Goal: Contribute content: Contribute content

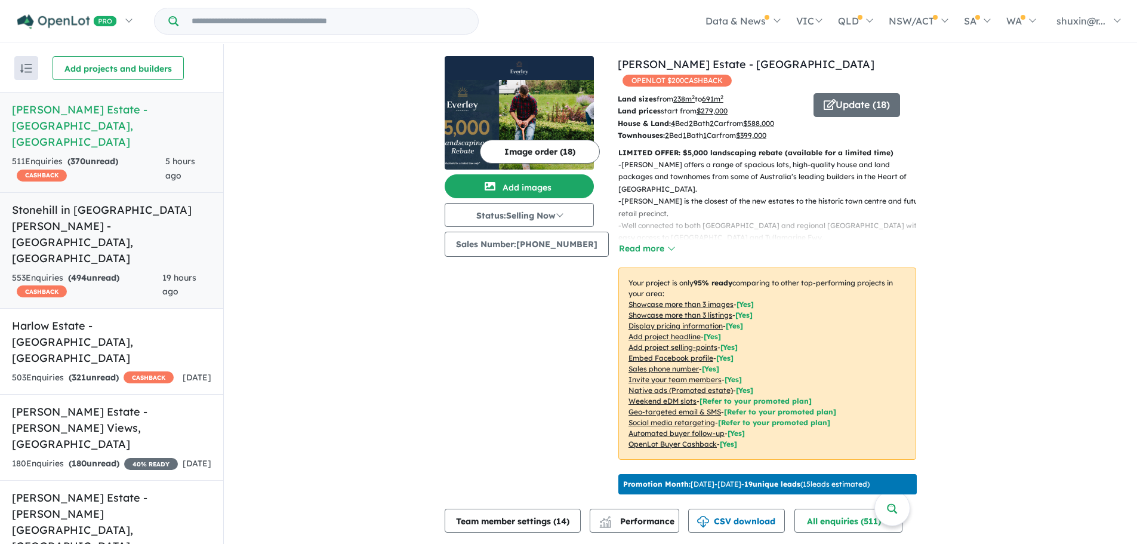
click at [88, 202] on h5 "Stonehill in [GEOGRAPHIC_DATA][PERSON_NAME] - [GEOGRAPHIC_DATA] , [GEOGRAPHIC_D…" at bounding box center [111, 234] width 199 height 64
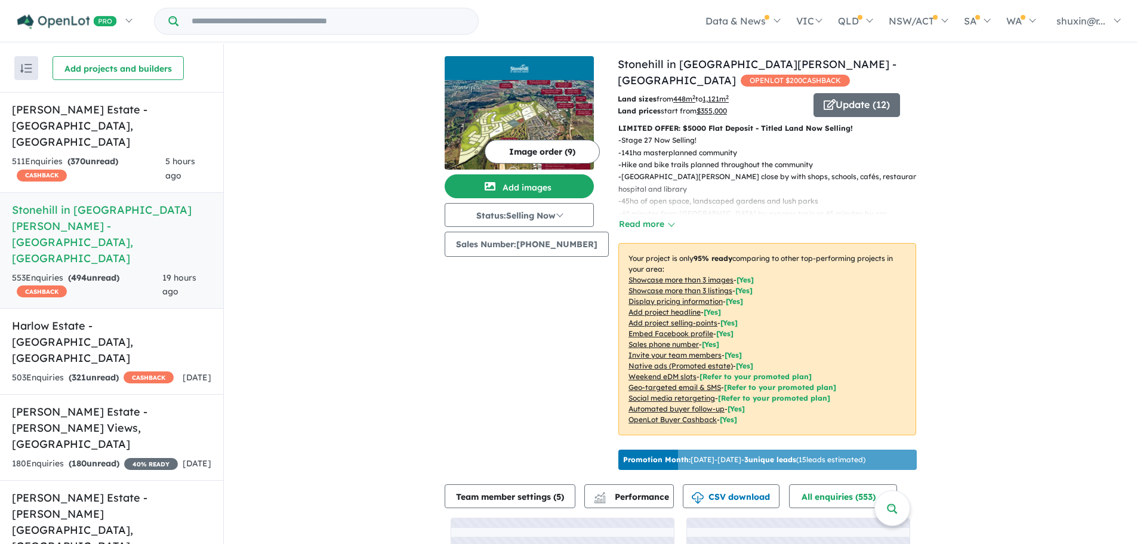
click at [340, 185] on div "View 6 projects in your account Stonehill in [GEOGRAPHIC_DATA][PERSON_NAME] - […" at bounding box center [680, 354] width 913 height 620
click at [841, 117] on div "Update ( 12 )" at bounding box center [865, 105] width 103 height 24
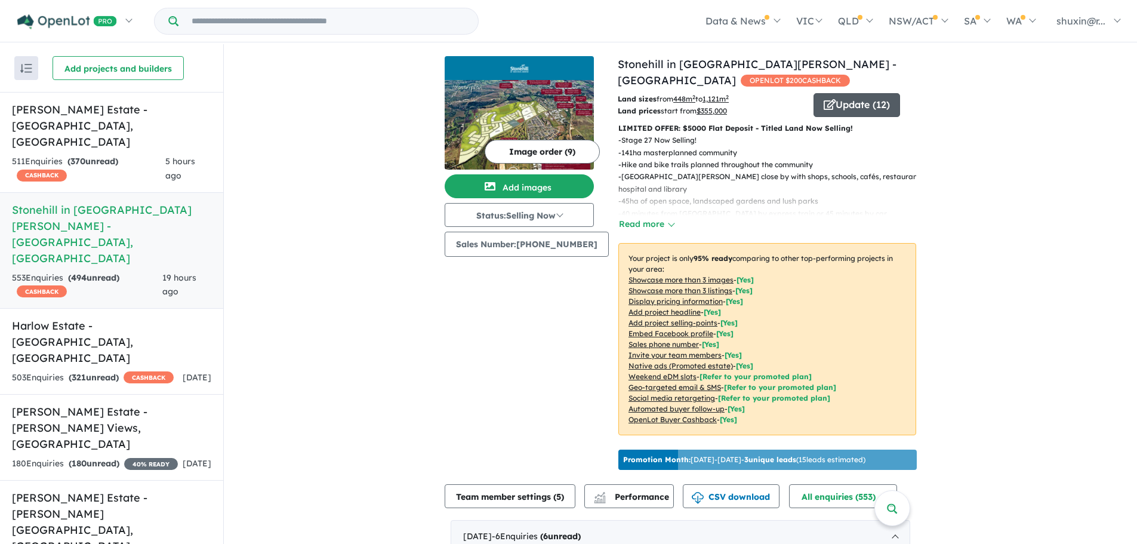
click at [844, 106] on button "Update ( 12 )" at bounding box center [857, 105] width 87 height 24
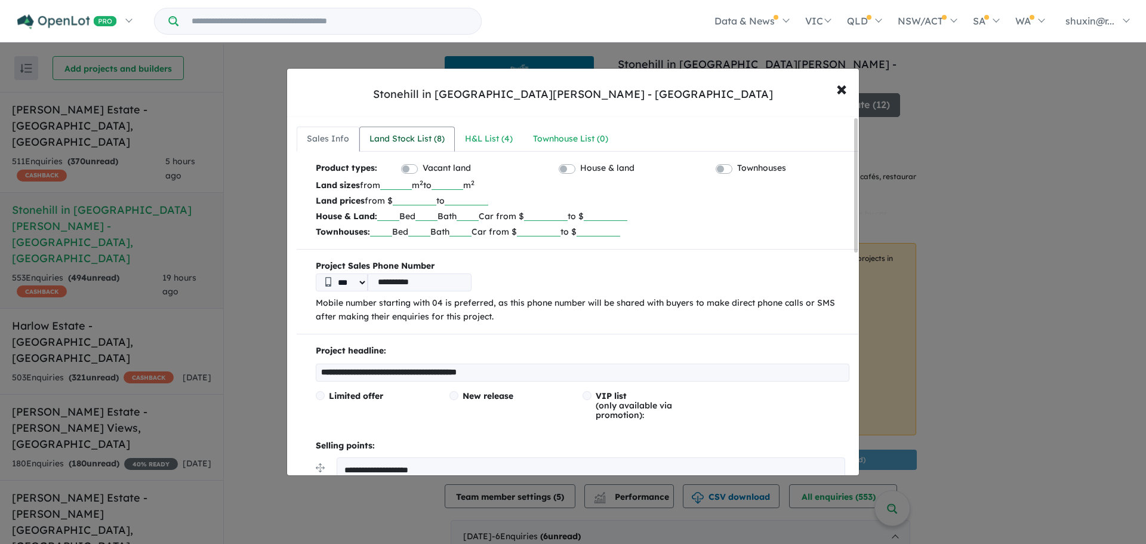
click at [444, 147] on link "Land Stock List ( 8 )" at bounding box center [407, 139] width 96 height 25
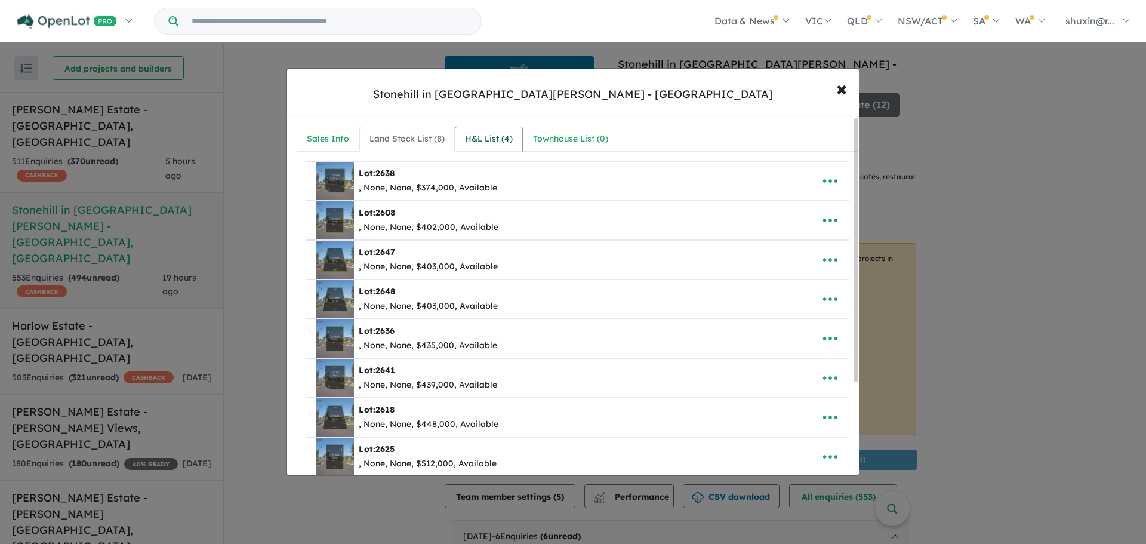
click at [491, 141] on div "H&L List ( 4 )" at bounding box center [489, 139] width 48 height 14
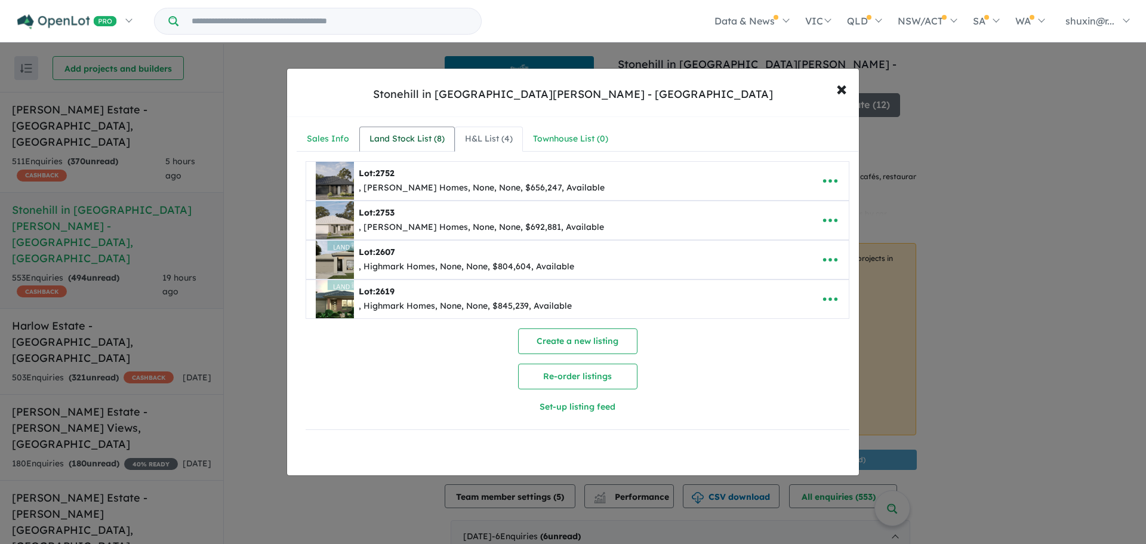
click at [415, 142] on div "Land Stock List ( 8 )" at bounding box center [407, 139] width 75 height 14
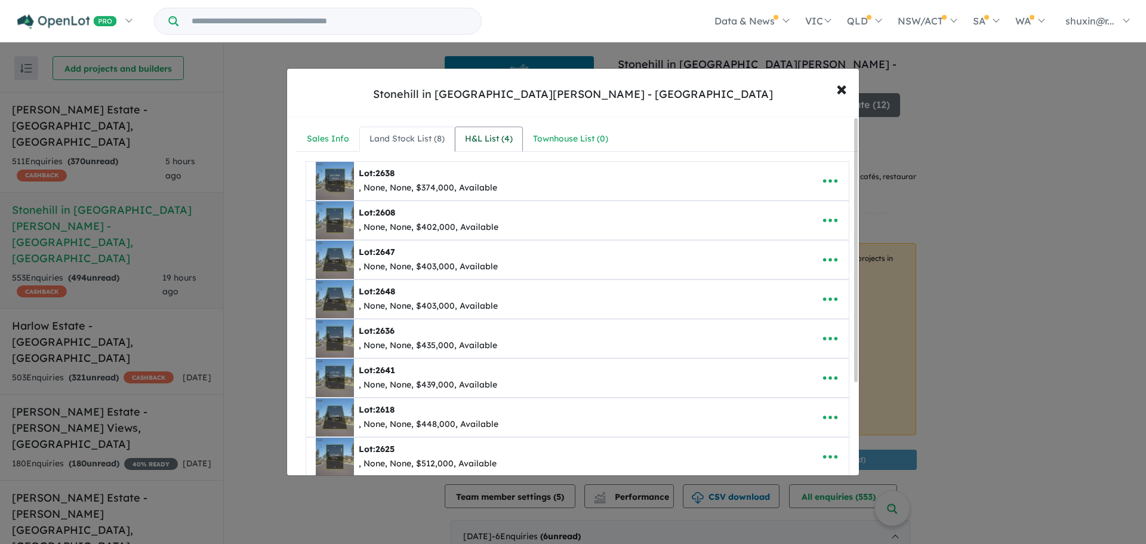
click at [482, 142] on div "H&L List ( 4 )" at bounding box center [489, 139] width 48 height 14
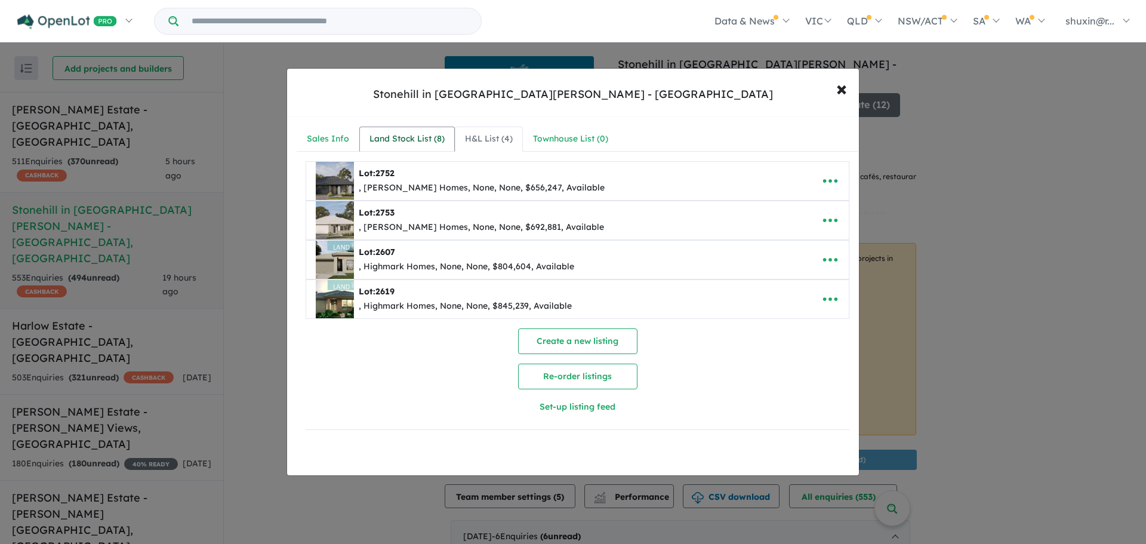
click at [393, 133] on div "Land Stock List ( 8 )" at bounding box center [407, 139] width 75 height 14
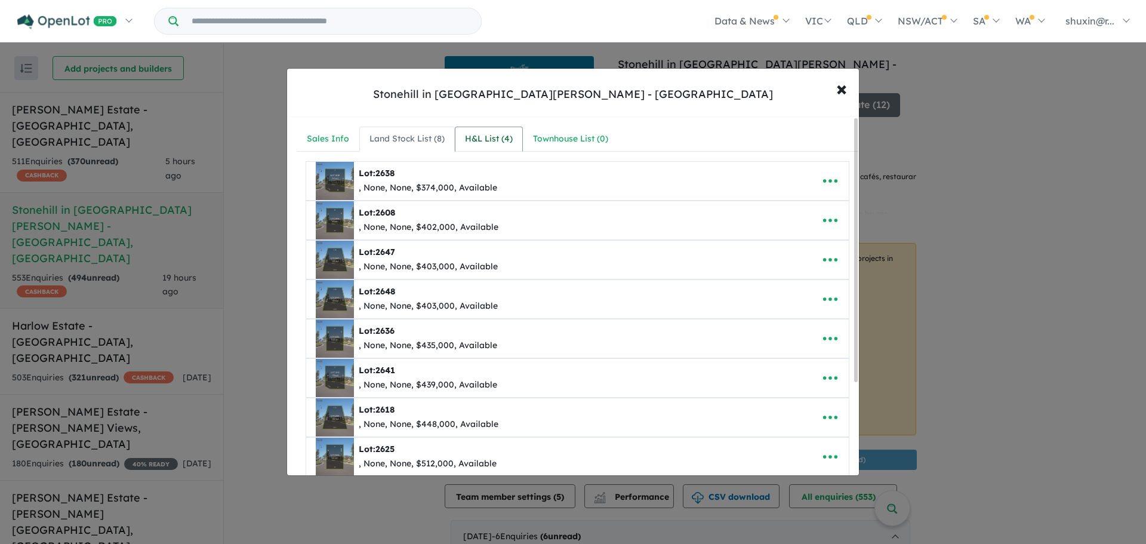
click at [488, 144] on div "H&L List ( 4 )" at bounding box center [489, 139] width 48 height 14
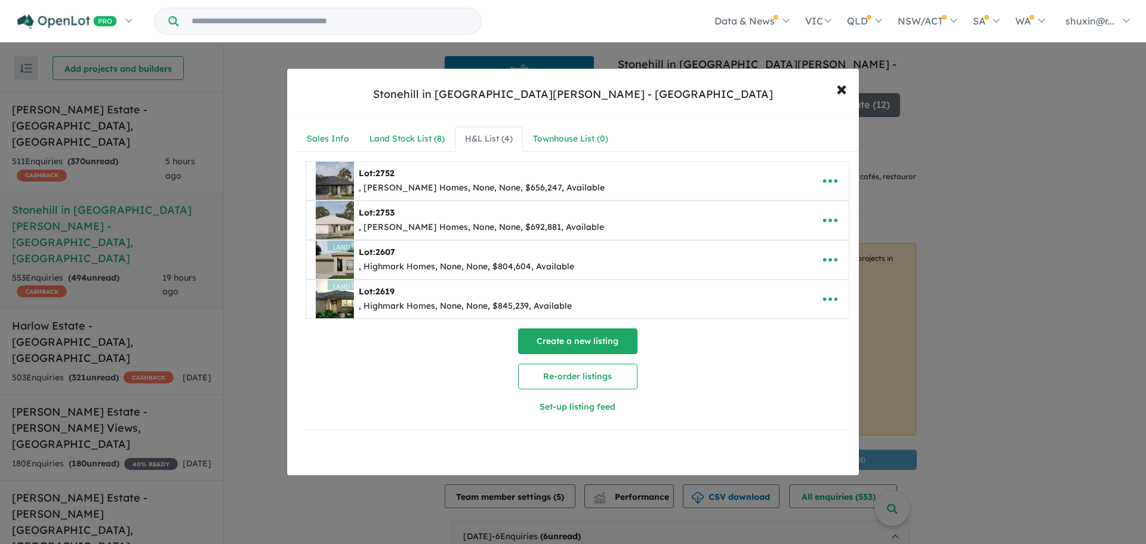
click at [550, 334] on button "Create a new listing" at bounding box center [577, 341] width 119 height 26
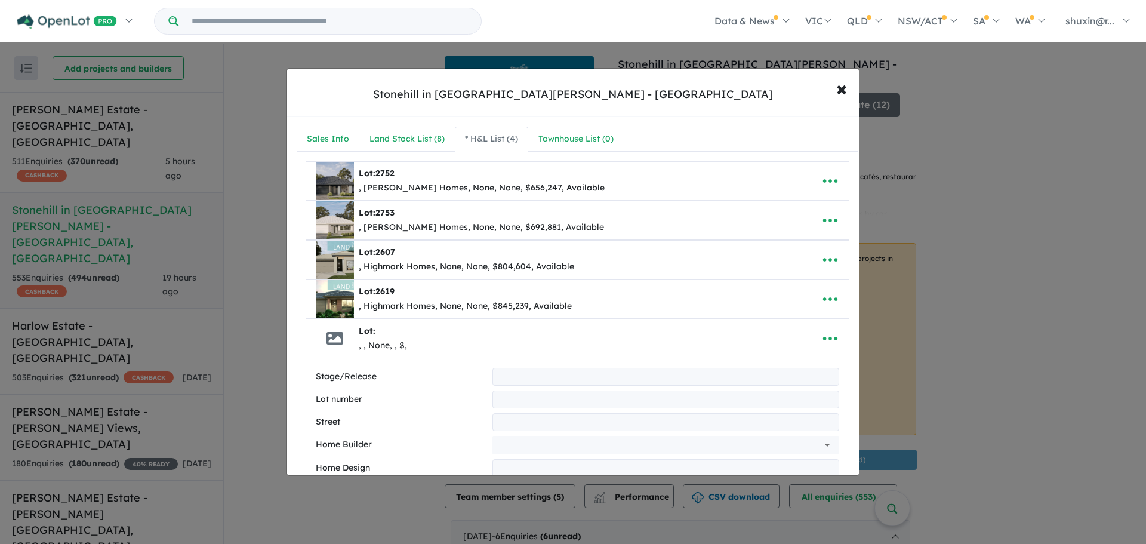
click at [612, 332] on div "Lot: , , None, , $," at bounding box center [559, 338] width 487 height 38
click at [546, 368] on input "text" at bounding box center [666, 377] width 347 height 18
click at [524, 393] on input "text" at bounding box center [666, 399] width 347 height 18
type input "****"
click at [450, 342] on div "Lot: 2630 , , None, , $," at bounding box center [559, 338] width 487 height 38
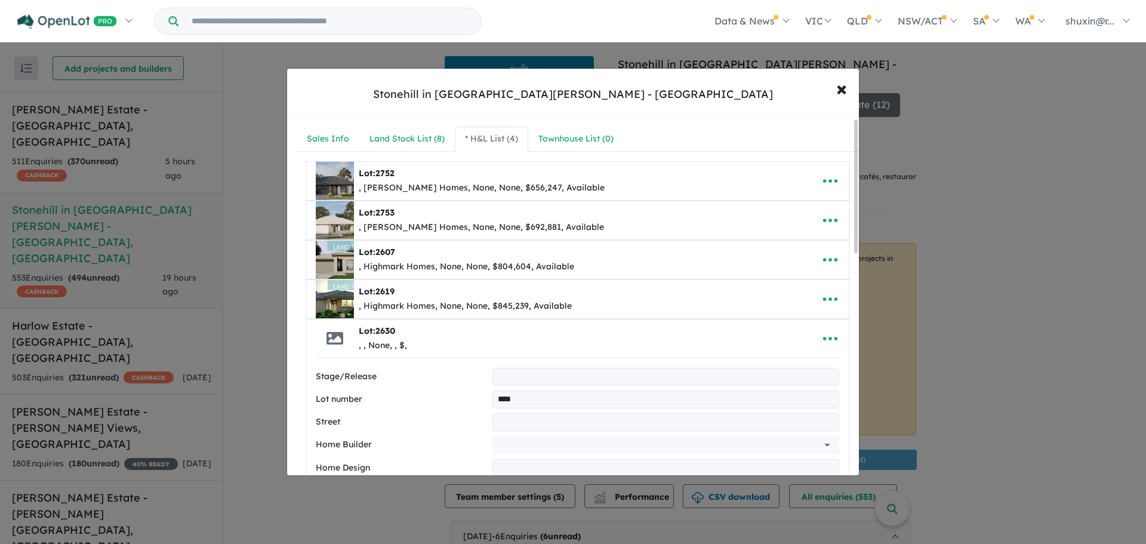
scroll to position [179, 0]
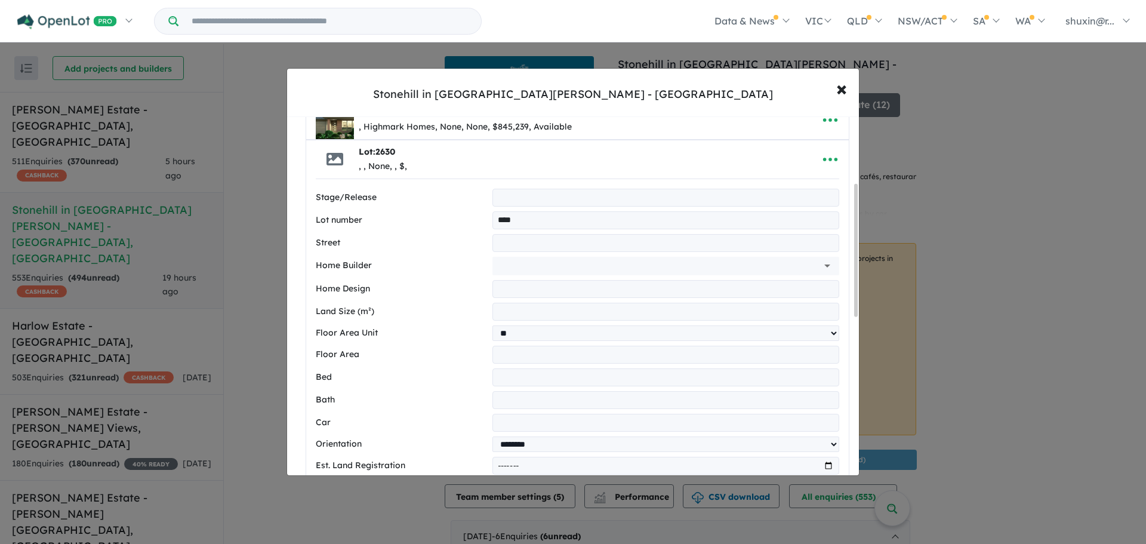
click at [548, 244] on input "text" at bounding box center [666, 243] width 347 height 18
click at [566, 290] on input "text" at bounding box center [666, 289] width 347 height 18
click at [568, 250] on input "text" at bounding box center [666, 243] width 347 height 18
type input "*"
type input "**********"
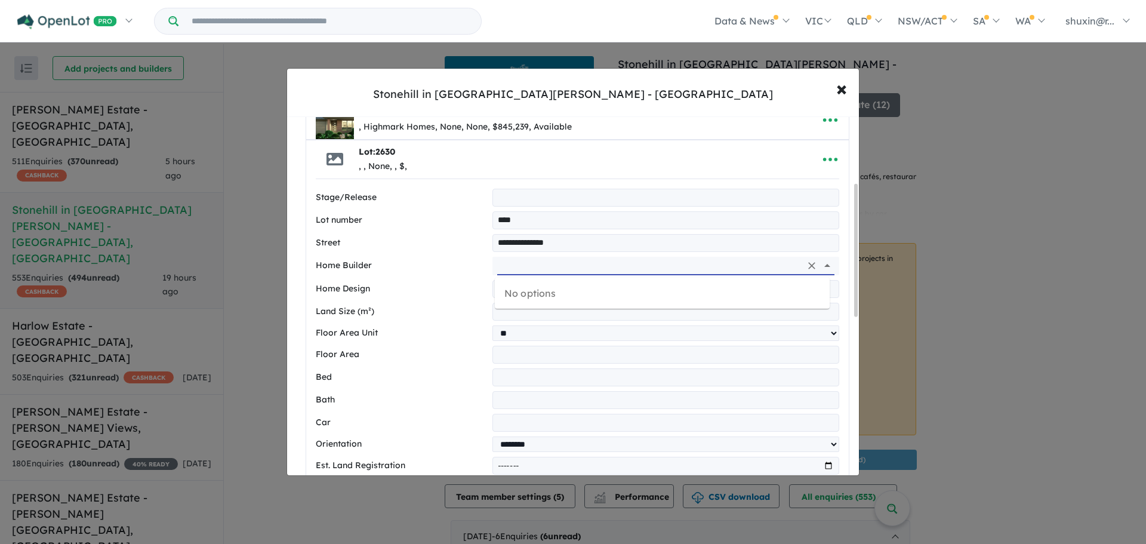
click at [564, 257] on input "text" at bounding box center [649, 266] width 304 height 18
click at [507, 262] on input "text" at bounding box center [649, 266] width 304 height 18
click at [530, 304] on ul "Boutique Homes" at bounding box center [662, 293] width 335 height 31
click at [534, 288] on li "Boutique Homes" at bounding box center [662, 292] width 335 height 21
type input "**********"
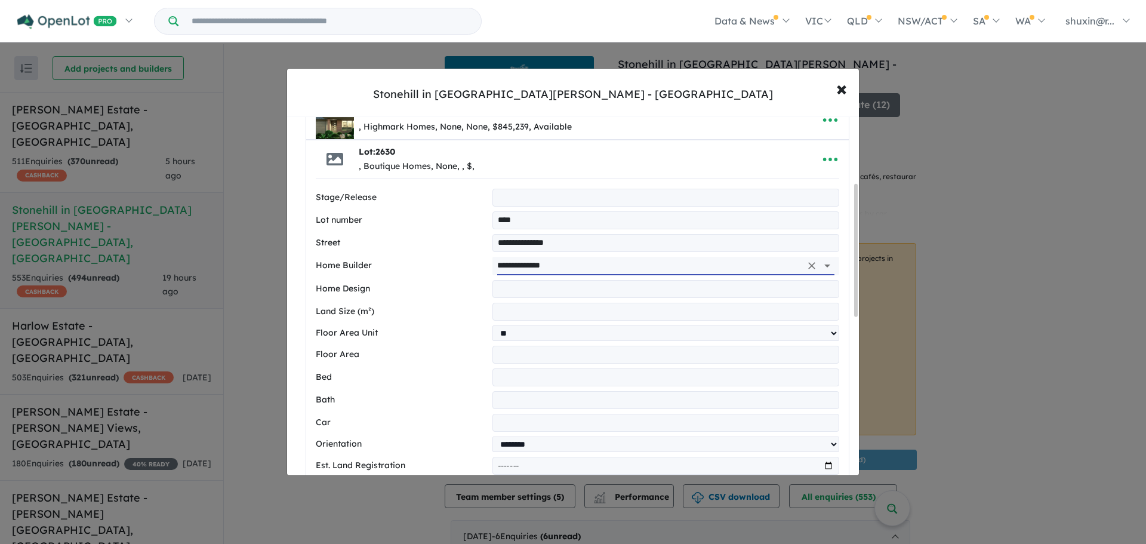
click at [534, 288] on input "text" at bounding box center [666, 289] width 347 height 18
type input "**********"
click at [535, 324] on div "**********" at bounding box center [578, 478] width 524 height 578
click at [540, 312] on input "number" at bounding box center [666, 312] width 347 height 18
type input "***"
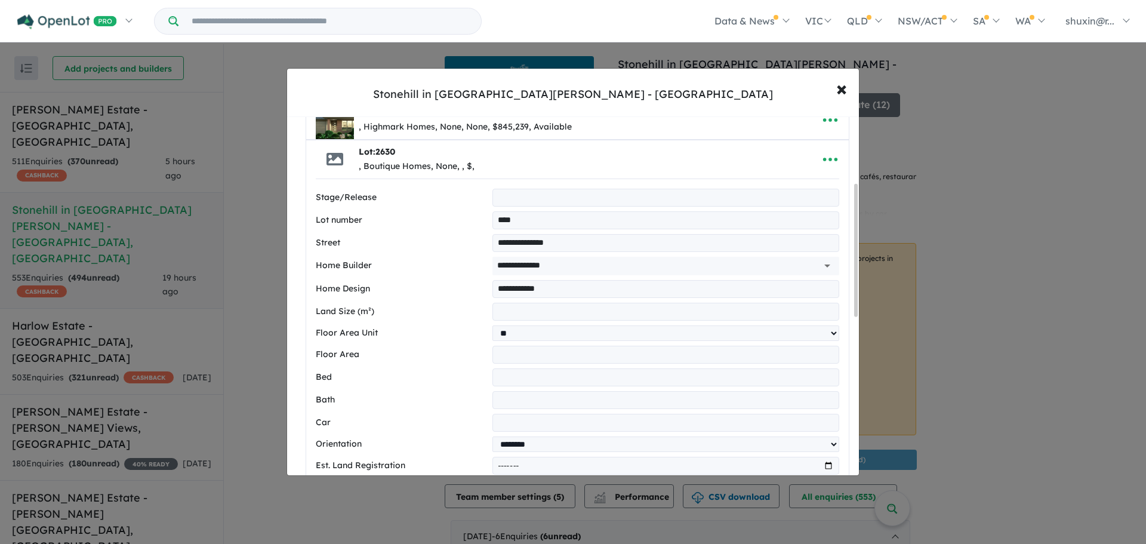
click at [570, 373] on input "number" at bounding box center [666, 377] width 347 height 18
type input "*"
click at [556, 396] on input "number" at bounding box center [666, 400] width 347 height 18
type input "*"
click at [545, 432] on input "number" at bounding box center [666, 423] width 347 height 18
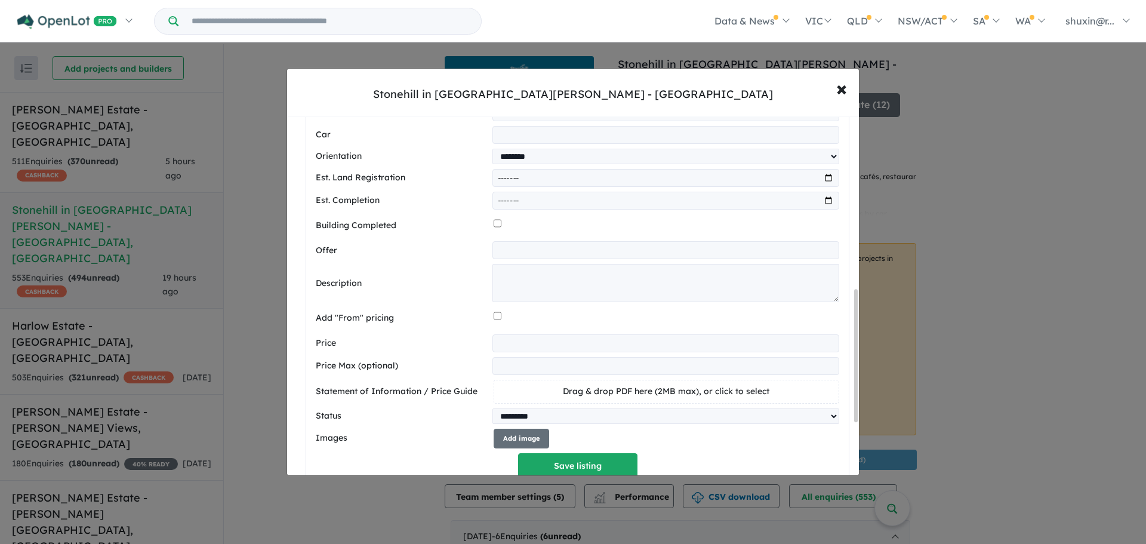
scroll to position [467, 0]
type input "*"
click at [599, 253] on input "text" at bounding box center [666, 250] width 347 height 18
click at [605, 285] on textarea at bounding box center [666, 282] width 347 height 38
paste textarea "**********"
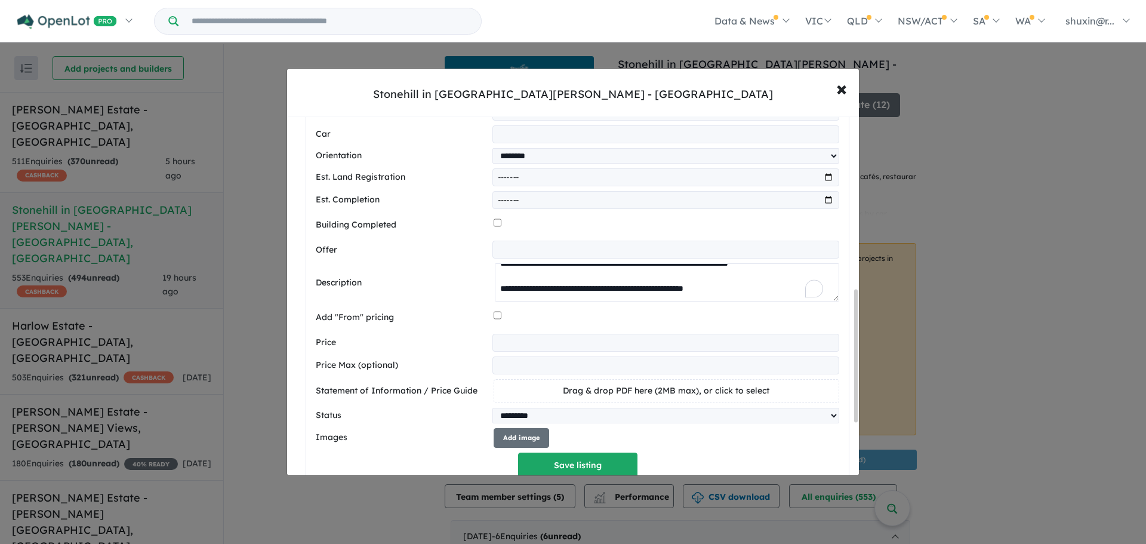
scroll to position [182, 0]
type textarea "**********"
click at [516, 347] on input "number" at bounding box center [666, 343] width 347 height 18
type input "******"
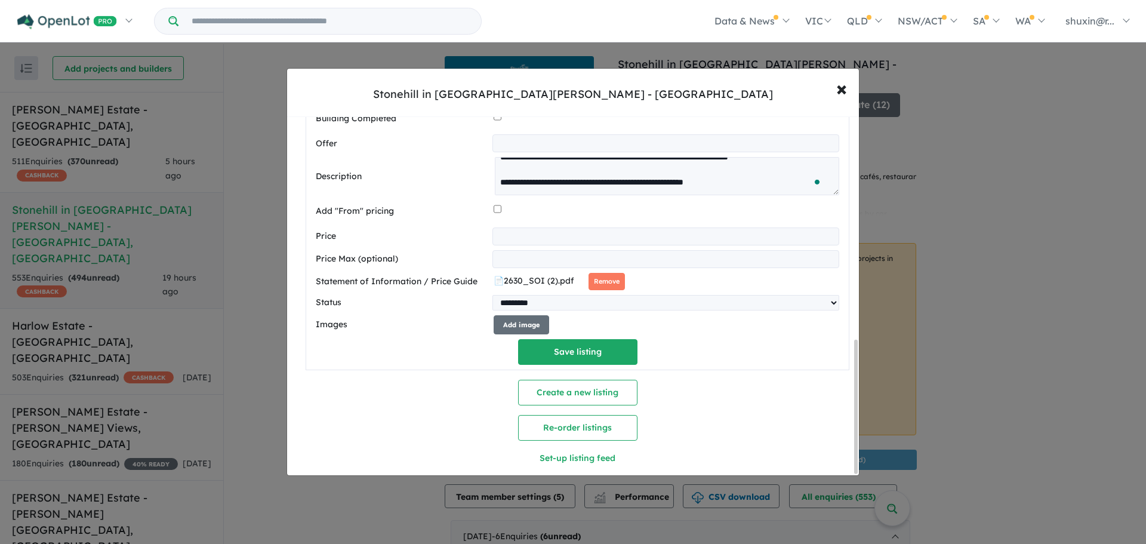
scroll to position [601, 0]
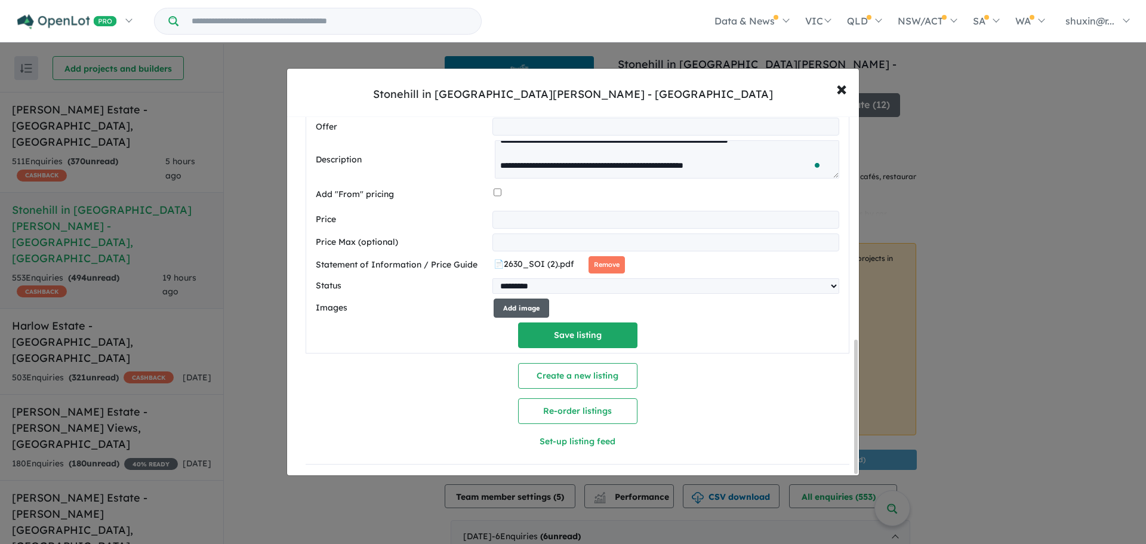
click at [497, 302] on button "Add image" at bounding box center [522, 309] width 56 height 20
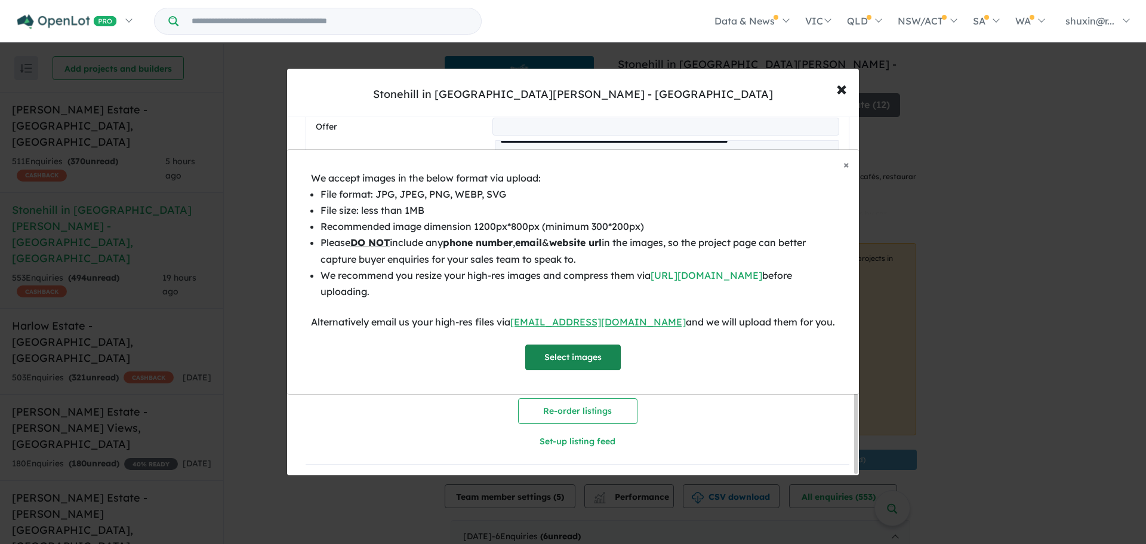
click at [568, 355] on button "Select images" at bounding box center [573, 357] width 96 height 26
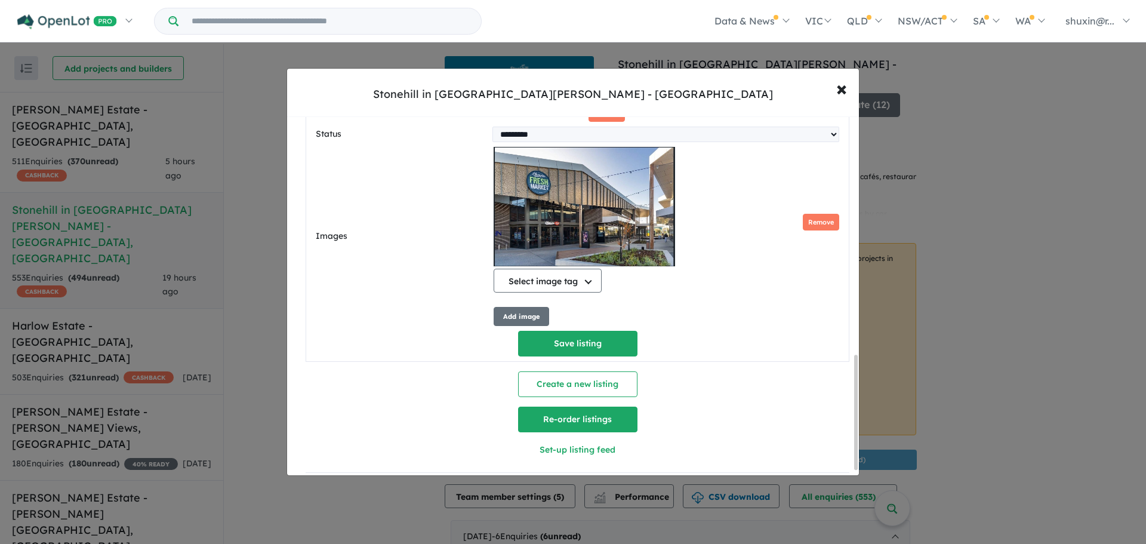
scroll to position [761, 0]
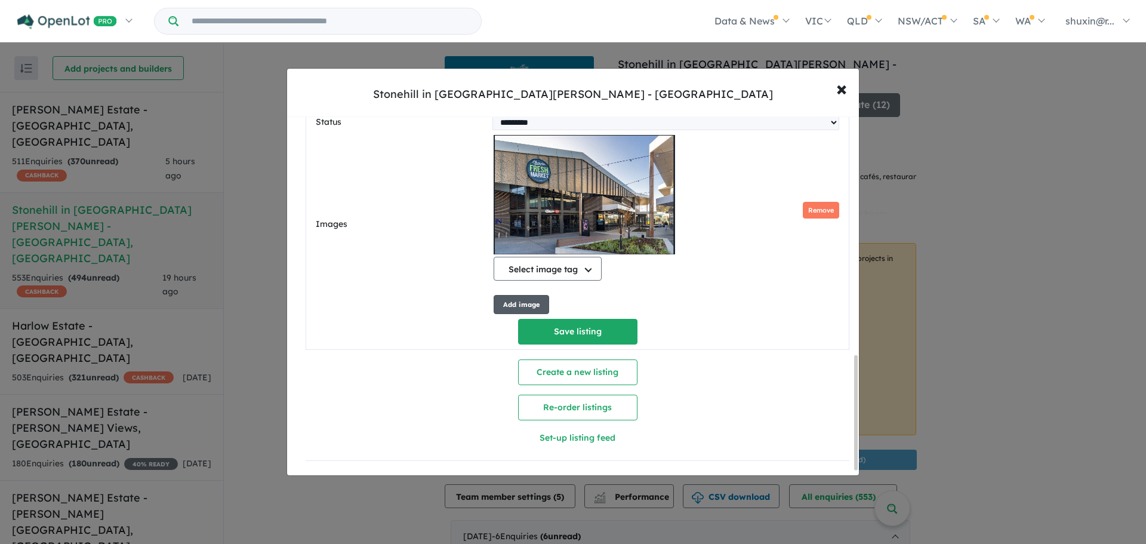
click at [503, 300] on button "Add image" at bounding box center [522, 305] width 56 height 20
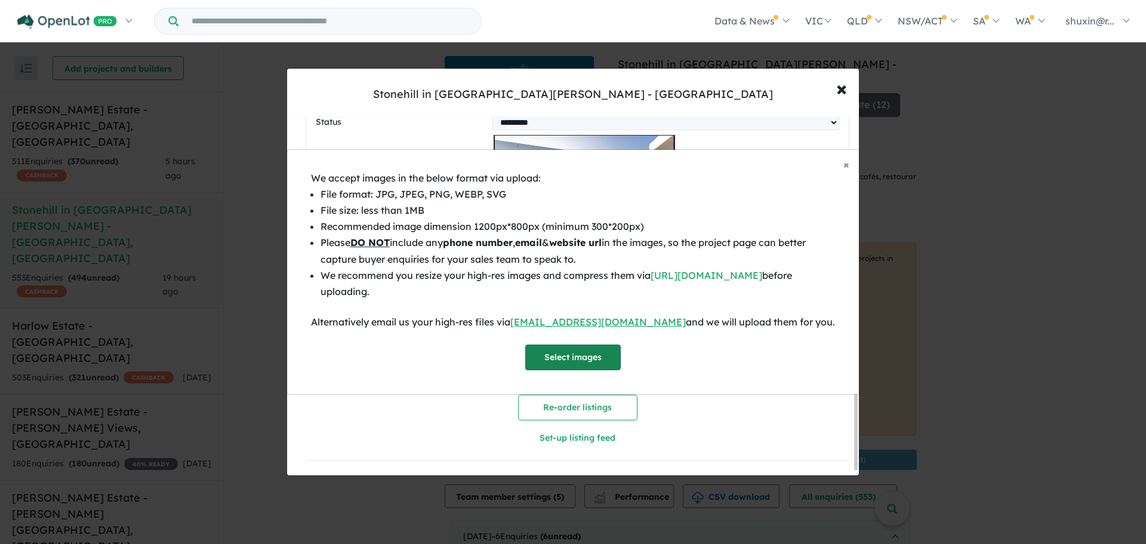
click at [550, 360] on button "Select images" at bounding box center [573, 357] width 96 height 26
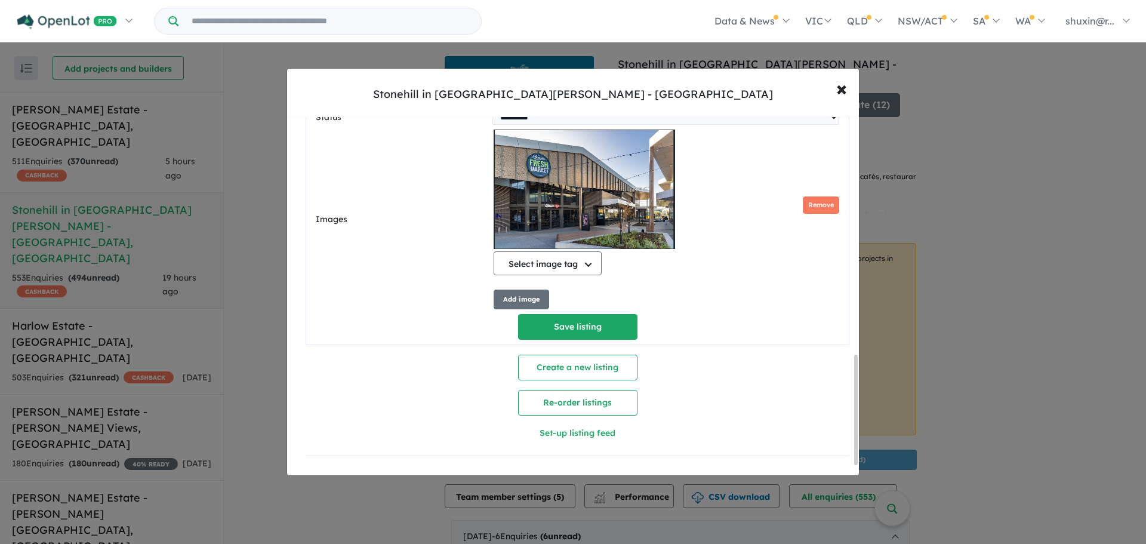
scroll to position [811, 0]
click at [528, 292] on button "Add image" at bounding box center [522, 300] width 56 height 20
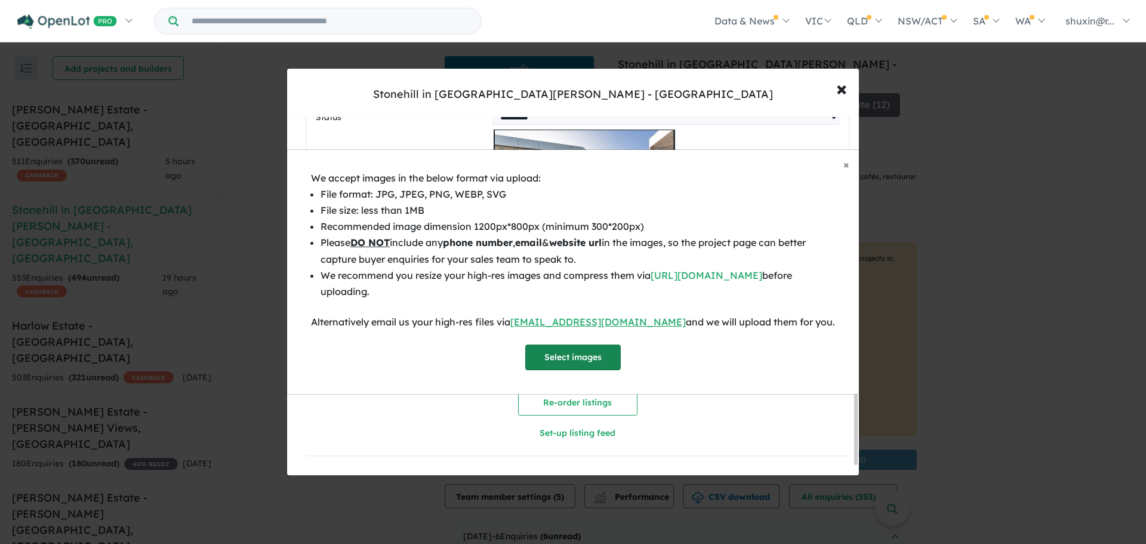
click at [554, 361] on button "Select images" at bounding box center [573, 357] width 96 height 26
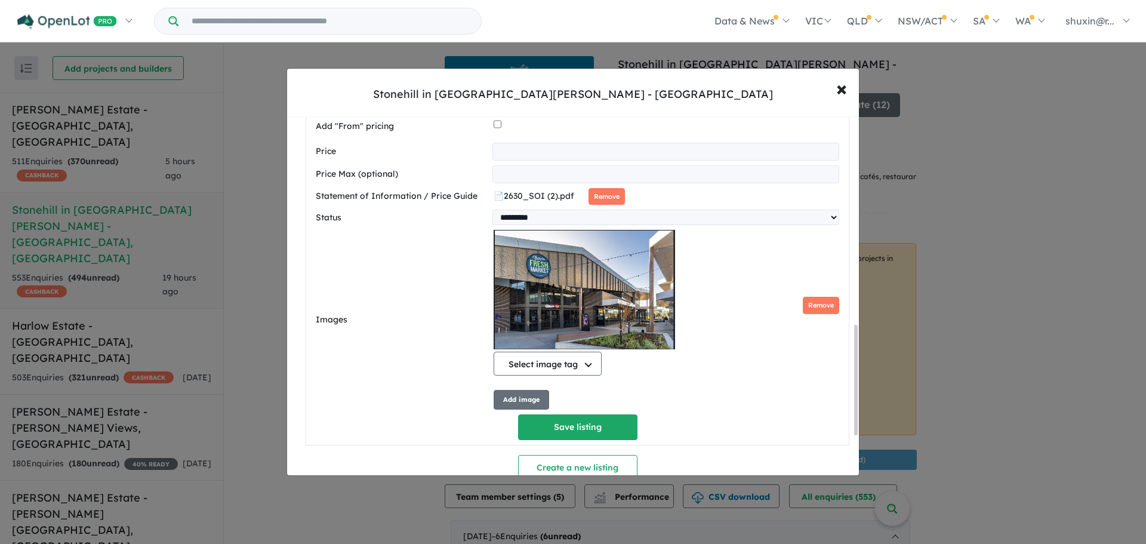
scroll to position [716, 0]
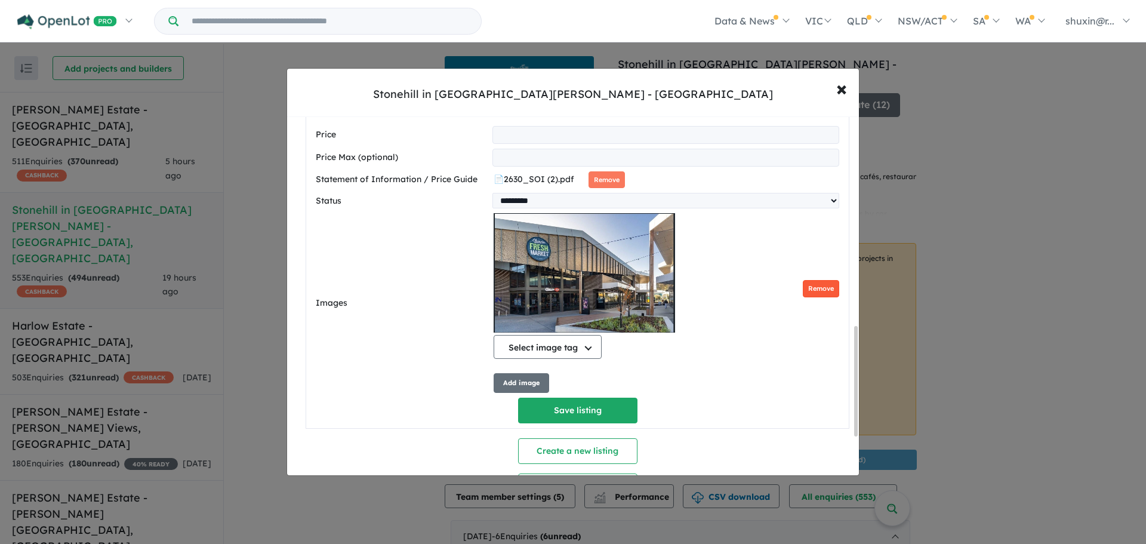
click at [813, 297] on button "Remove" at bounding box center [821, 288] width 36 height 17
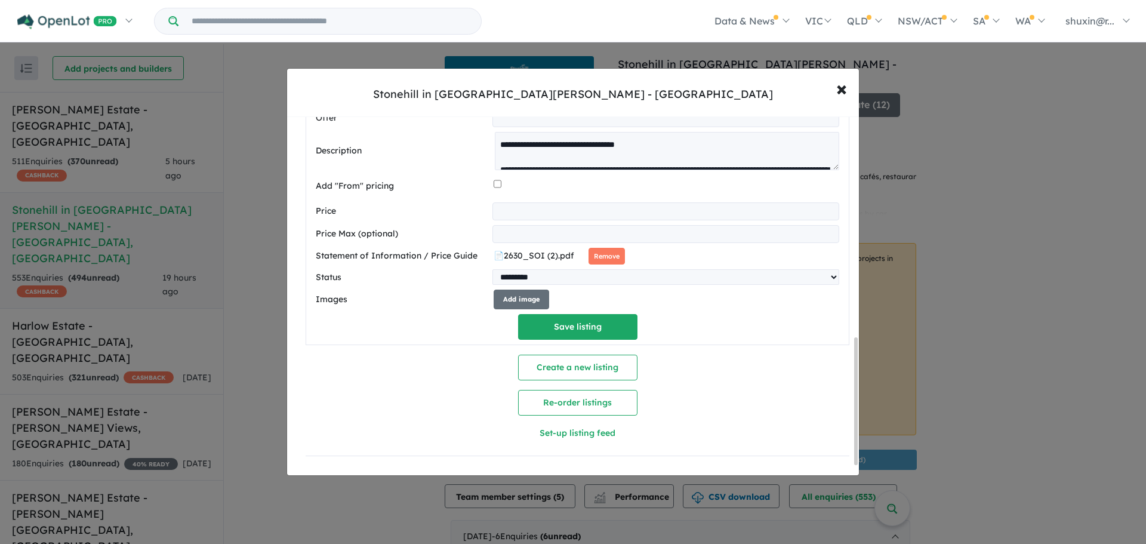
scroll to position [651, 0]
click at [518, 297] on button "Add image" at bounding box center [522, 300] width 56 height 20
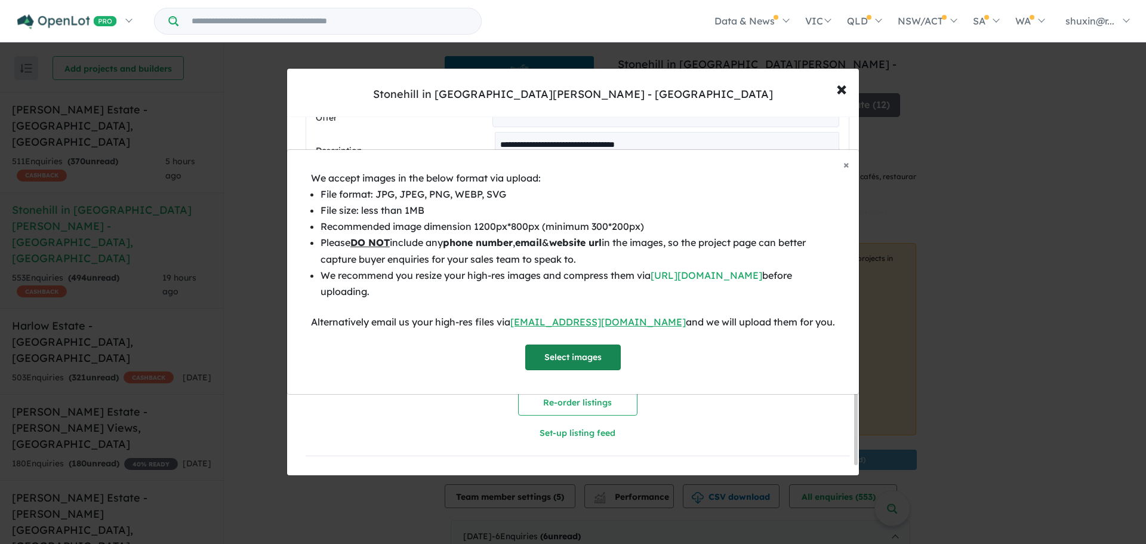
click at [576, 354] on button "Select images" at bounding box center [573, 357] width 96 height 26
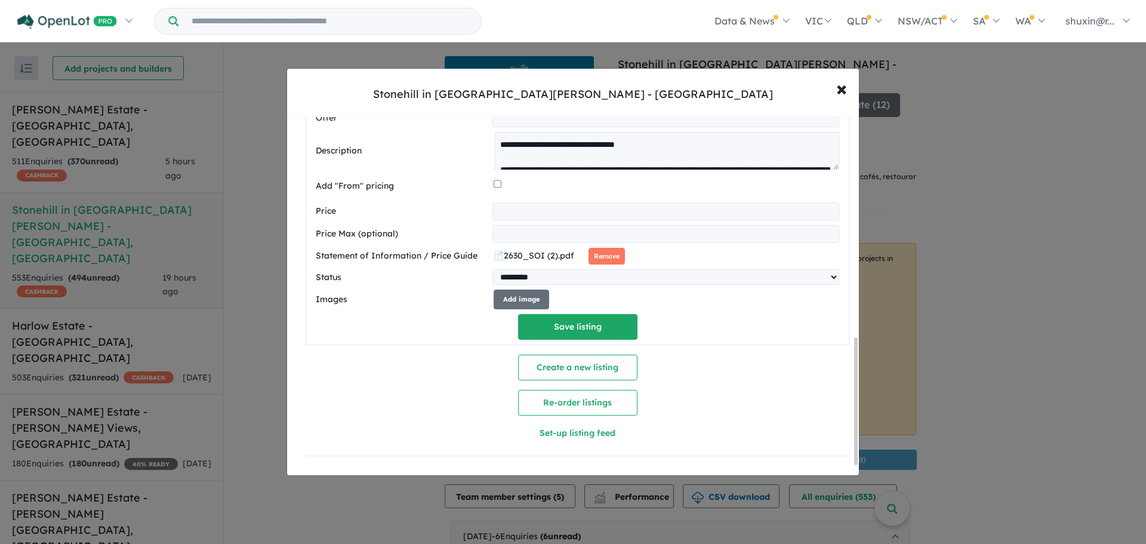
click at [515, 284] on div "**********" at bounding box center [578, 53] width 524 height 571
click at [511, 290] on button "Add image" at bounding box center [522, 300] width 56 height 20
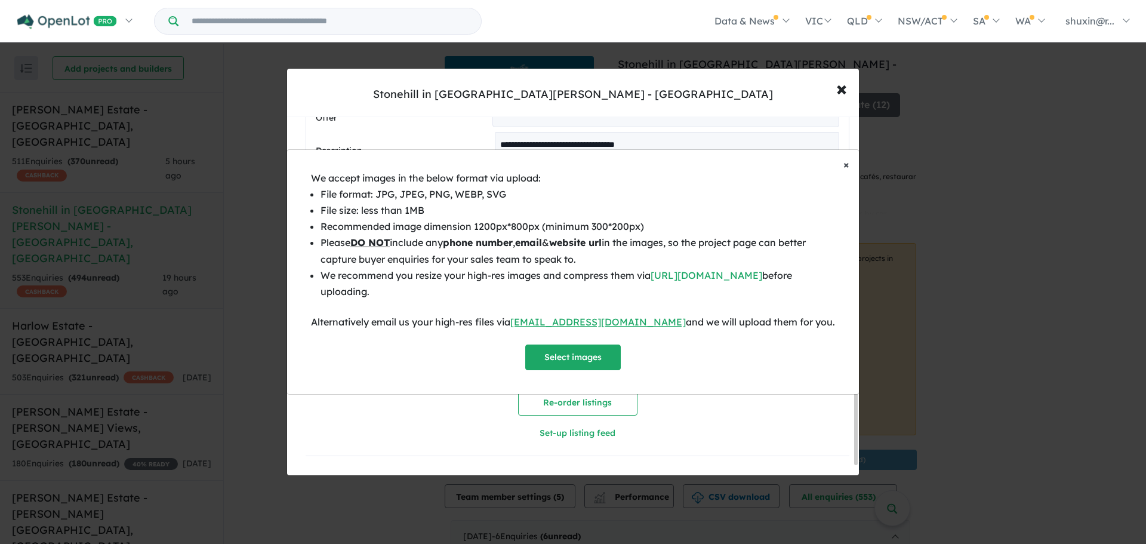
click at [842, 167] on button "× Close" at bounding box center [846, 165] width 25 height 30
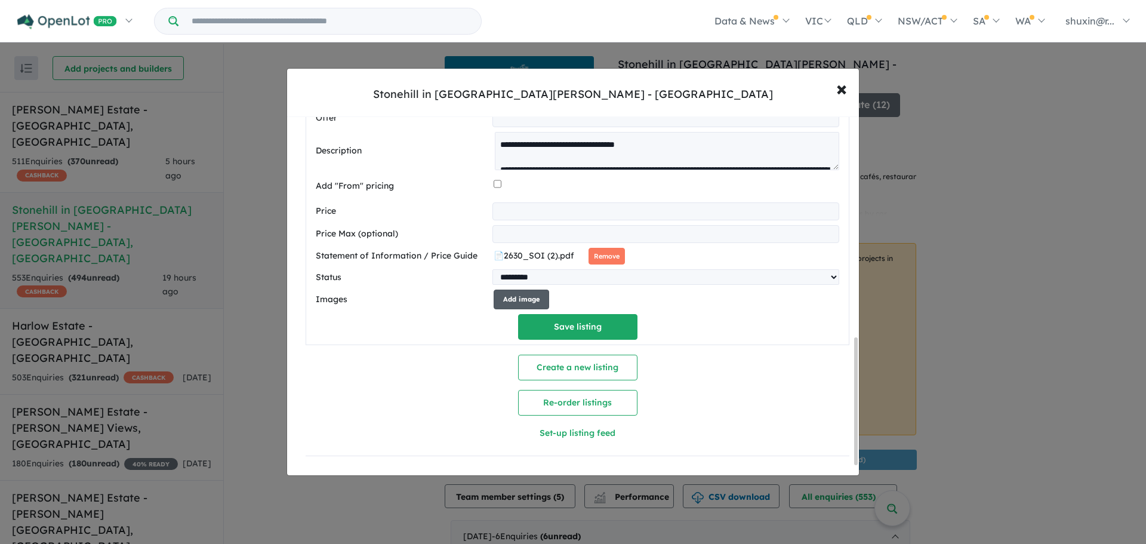
click at [518, 290] on button "Add image" at bounding box center [522, 300] width 56 height 20
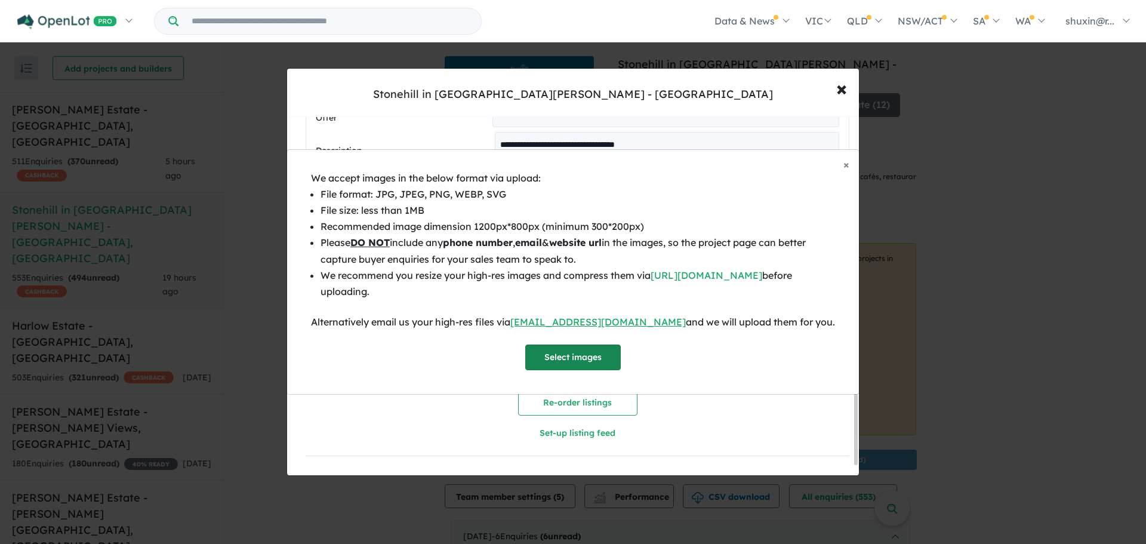
click at [571, 351] on button "Select images" at bounding box center [573, 357] width 96 height 26
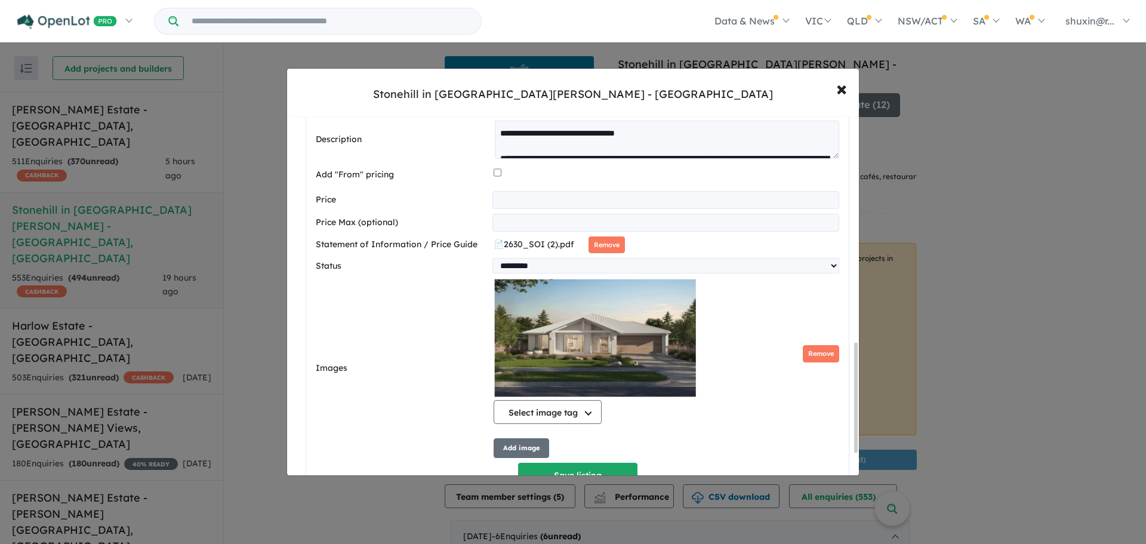
scroll to position [811, 0]
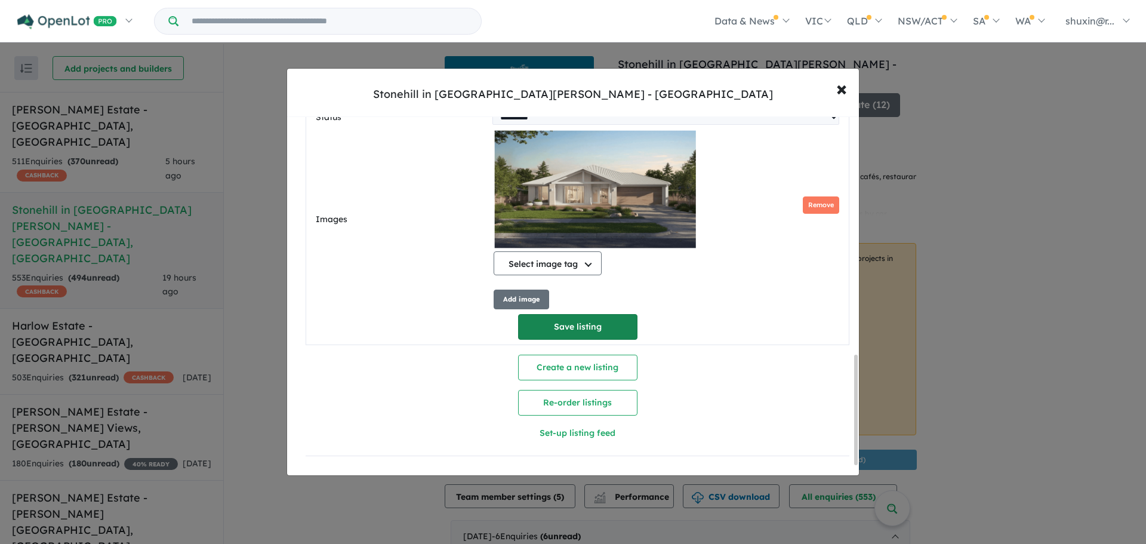
click at [567, 331] on button "Save listing" at bounding box center [577, 327] width 119 height 26
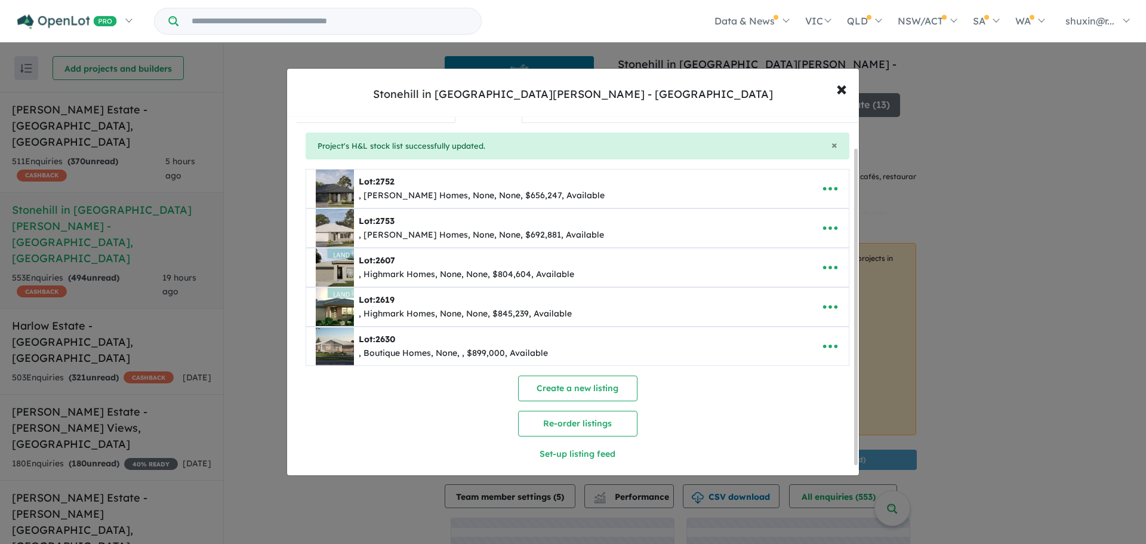
scroll to position [0, 0]
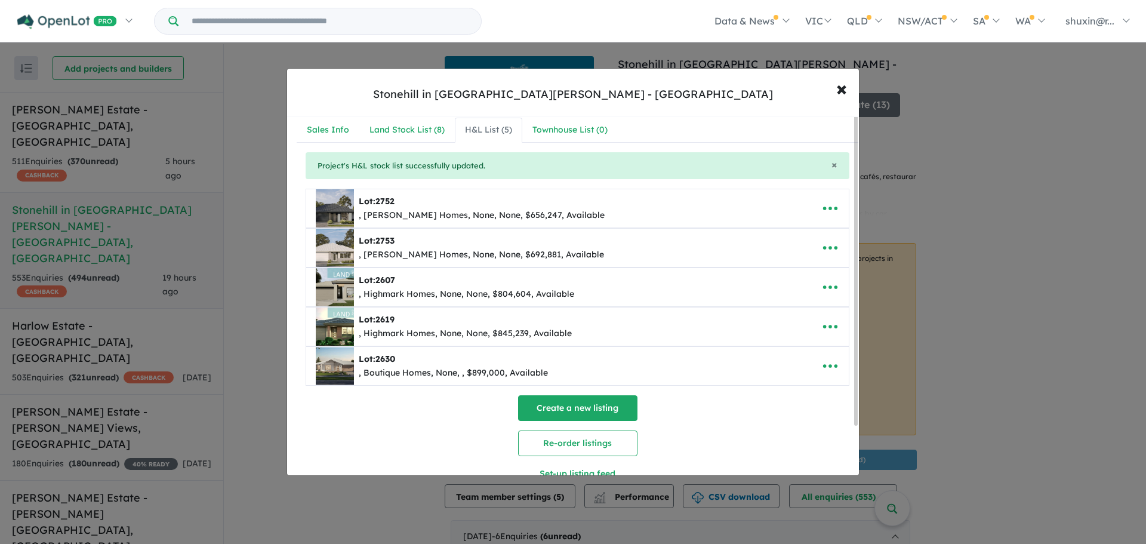
click at [582, 411] on button "Create a new listing" at bounding box center [577, 408] width 119 height 26
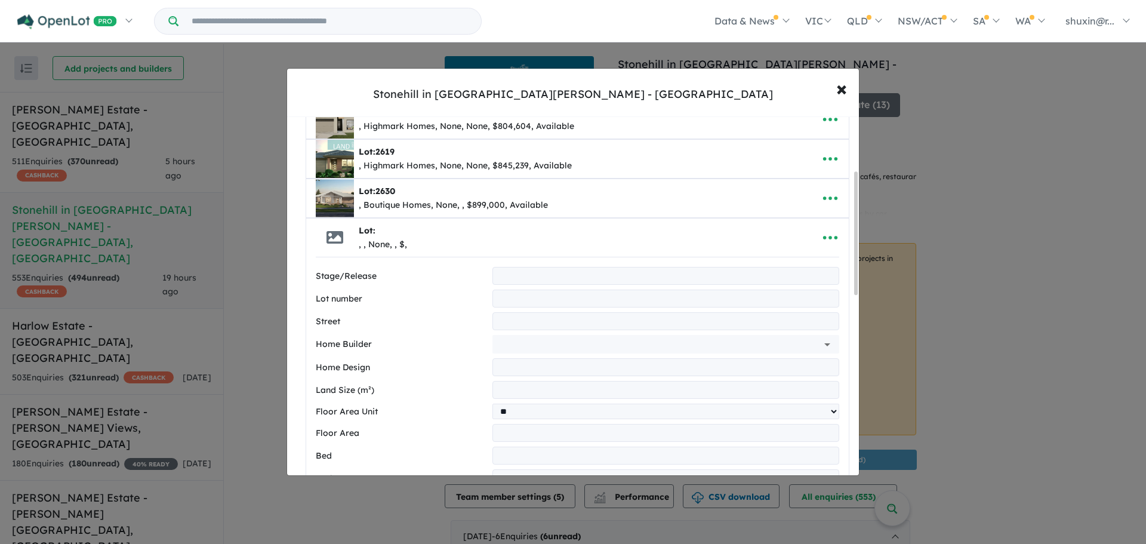
scroll to position [183, 0]
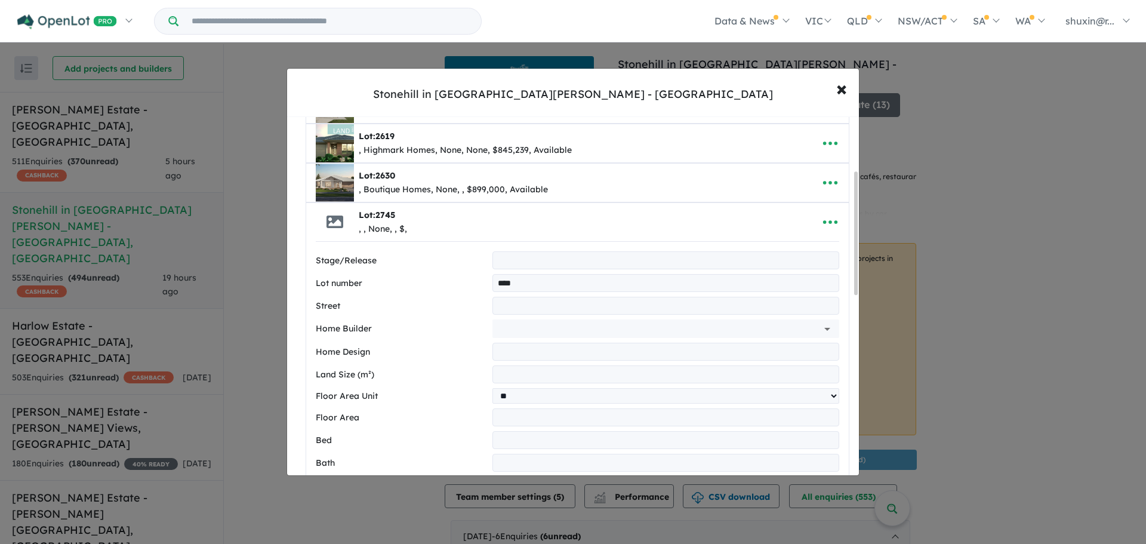
type input "****"
click at [537, 304] on input "text" at bounding box center [666, 306] width 347 height 18
click at [535, 309] on input "text" at bounding box center [666, 306] width 347 height 18
type input "**********"
click at [604, 330] on input "text" at bounding box center [649, 328] width 304 height 18
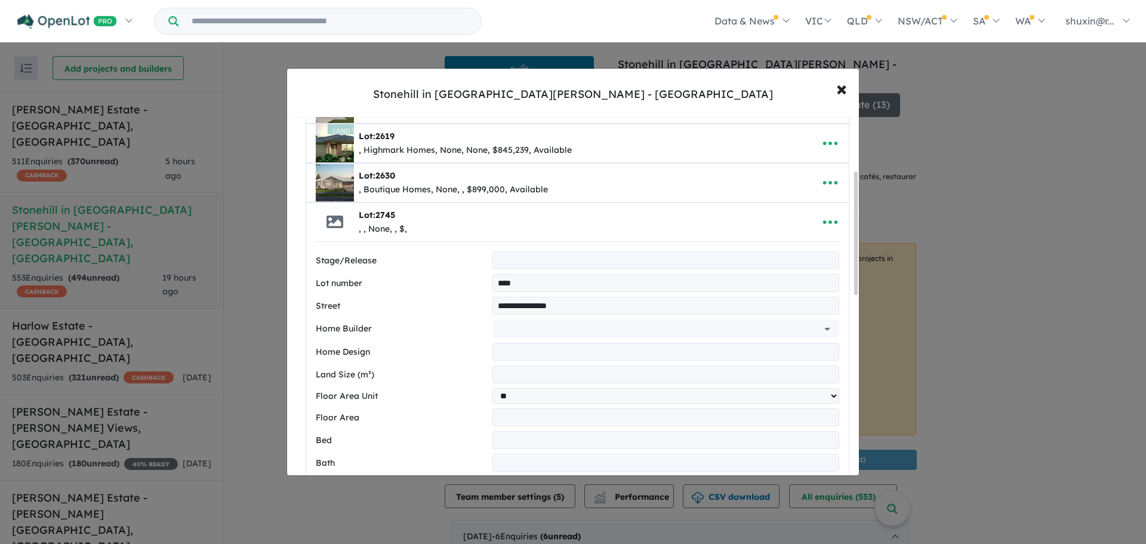
click at [644, 313] on input "**********" at bounding box center [666, 306] width 347 height 18
click at [642, 318] on div "**********" at bounding box center [578, 540] width 524 height 578
click at [639, 325] on input "text" at bounding box center [649, 328] width 304 height 18
click at [582, 356] on li "Boutique Homes" at bounding box center [662, 355] width 335 height 21
type input "**********"
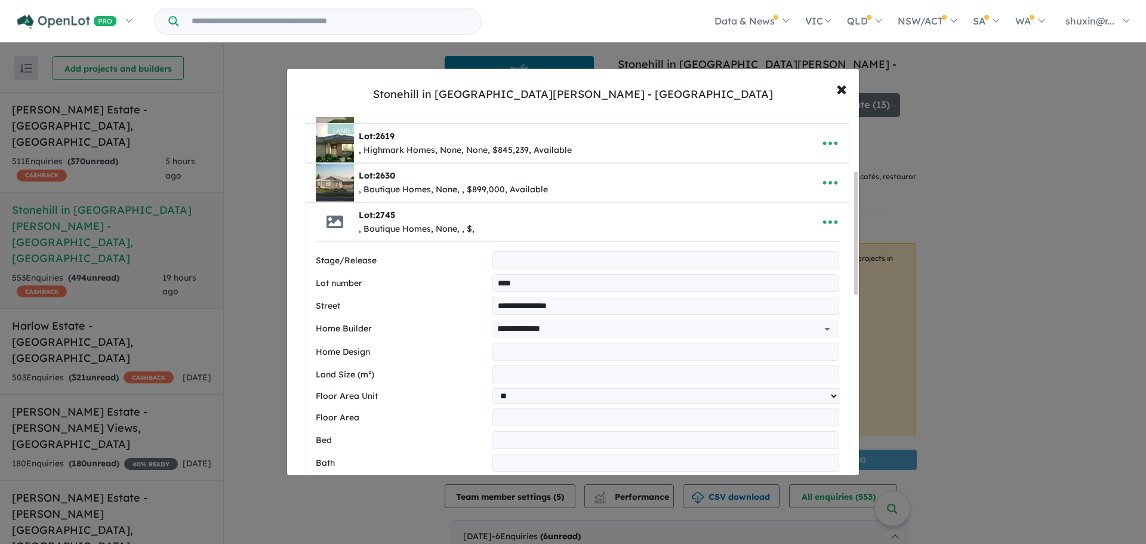
click at [579, 358] on input "text" at bounding box center [666, 352] width 347 height 18
type input "*******"
click at [603, 369] on input "number" at bounding box center [666, 374] width 347 height 18
click at [536, 371] on input "number" at bounding box center [666, 374] width 347 height 18
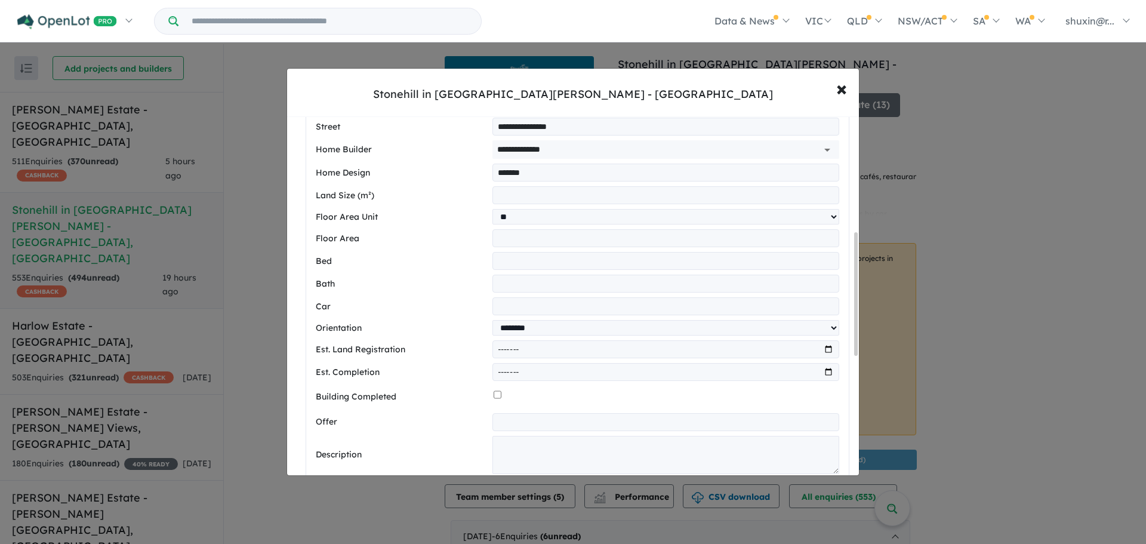
type input "***"
click at [502, 242] on input "number" at bounding box center [666, 238] width 347 height 18
click at [510, 258] on input "number" at bounding box center [666, 261] width 347 height 18
type input "*"
click at [532, 287] on input "number" at bounding box center [666, 284] width 347 height 18
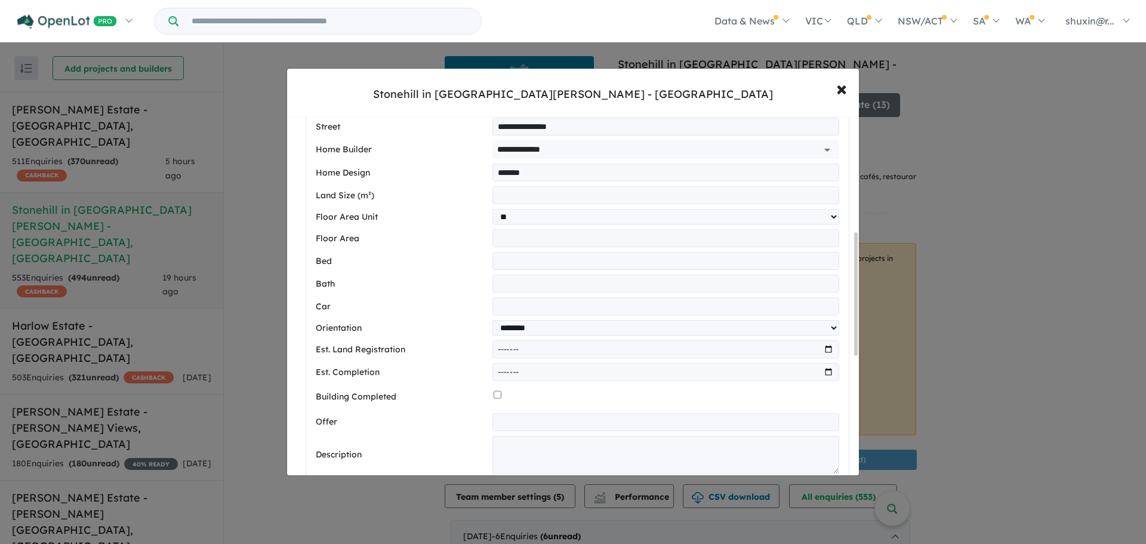
type input "*"
click at [525, 304] on input "number" at bounding box center [666, 306] width 347 height 18
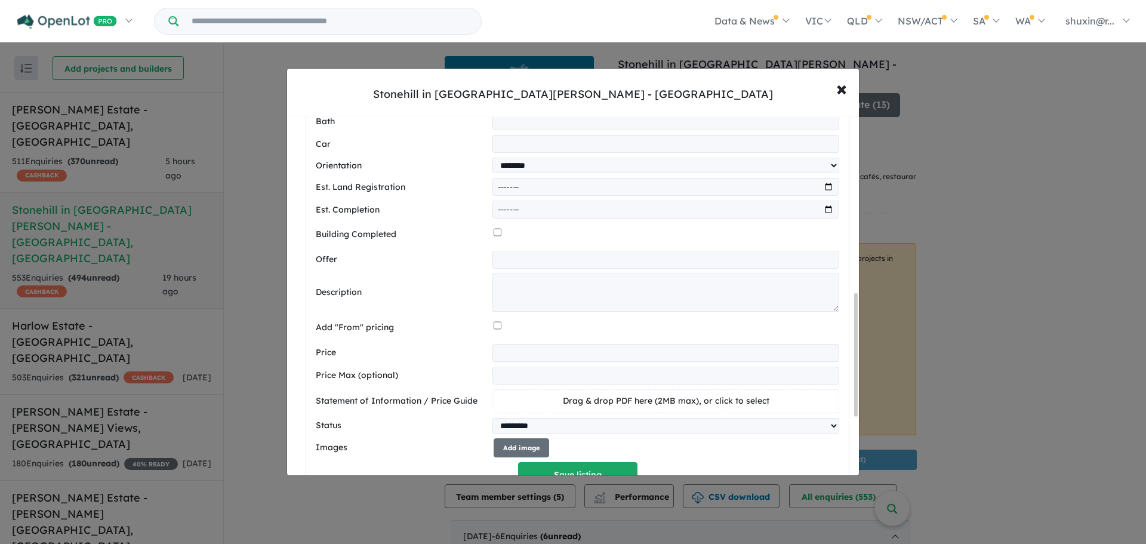
scroll to position [542, 0]
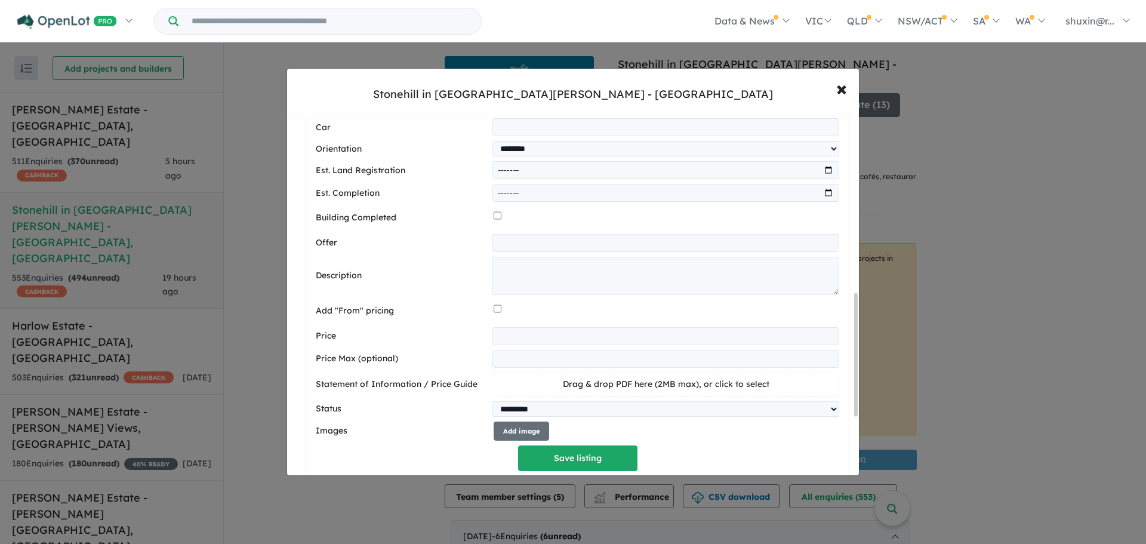
type input "*"
click at [535, 267] on textarea at bounding box center [666, 276] width 347 height 38
click at [549, 245] on input "text" at bounding box center [666, 243] width 347 height 18
click at [513, 272] on textarea "To enrich screen reader interactions, please activate Accessibility in Grammarl…" at bounding box center [666, 276] width 347 height 38
click at [541, 274] on textarea "To enrich screen reader interactions, please activate Accessibility in Grammarl…" at bounding box center [666, 276] width 347 height 38
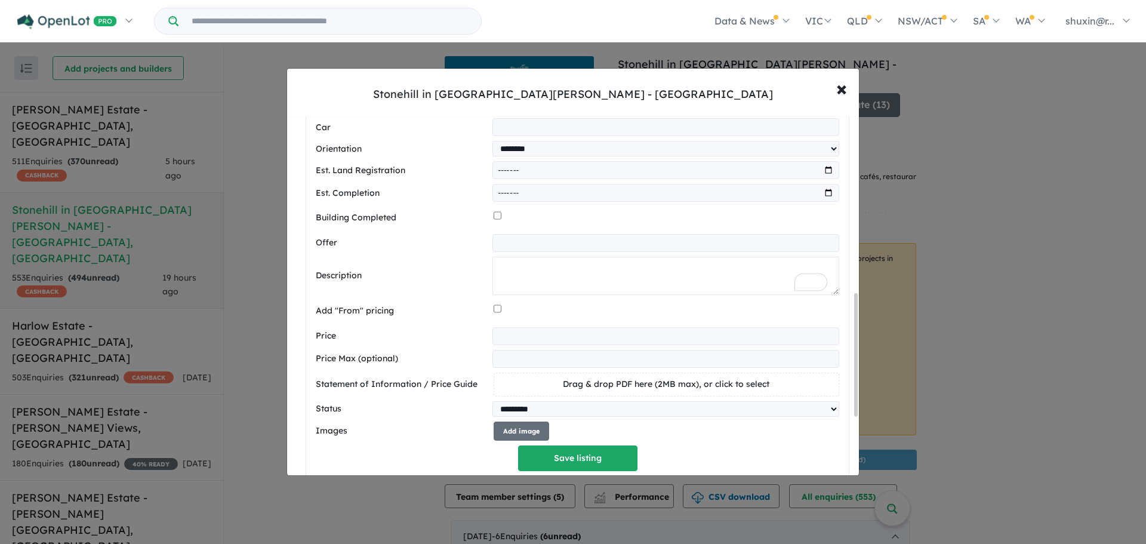
paste textarea "**********"
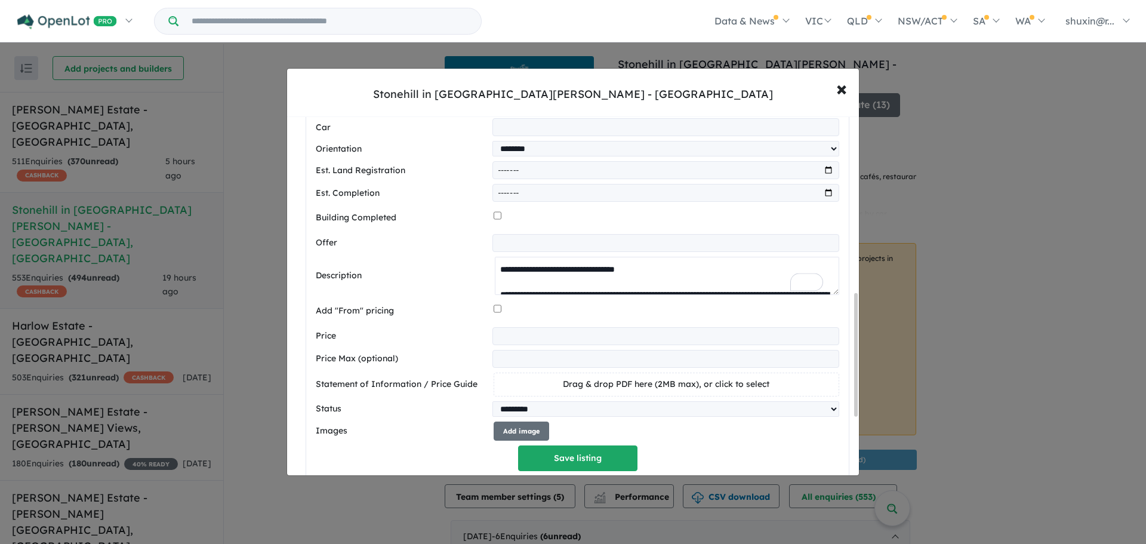
scroll to position [182, 0]
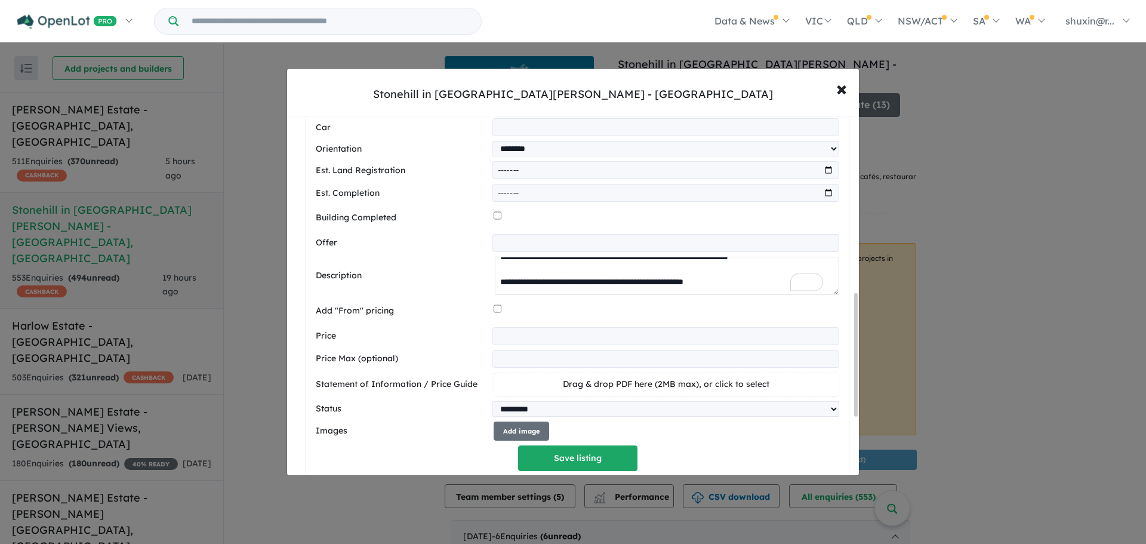
type textarea "**********"
click at [530, 334] on input "number" at bounding box center [666, 336] width 347 height 18
click at [585, 341] on input "number" at bounding box center [666, 336] width 347 height 18
click at [513, 342] on input "number" at bounding box center [666, 336] width 347 height 18
type input "*******"
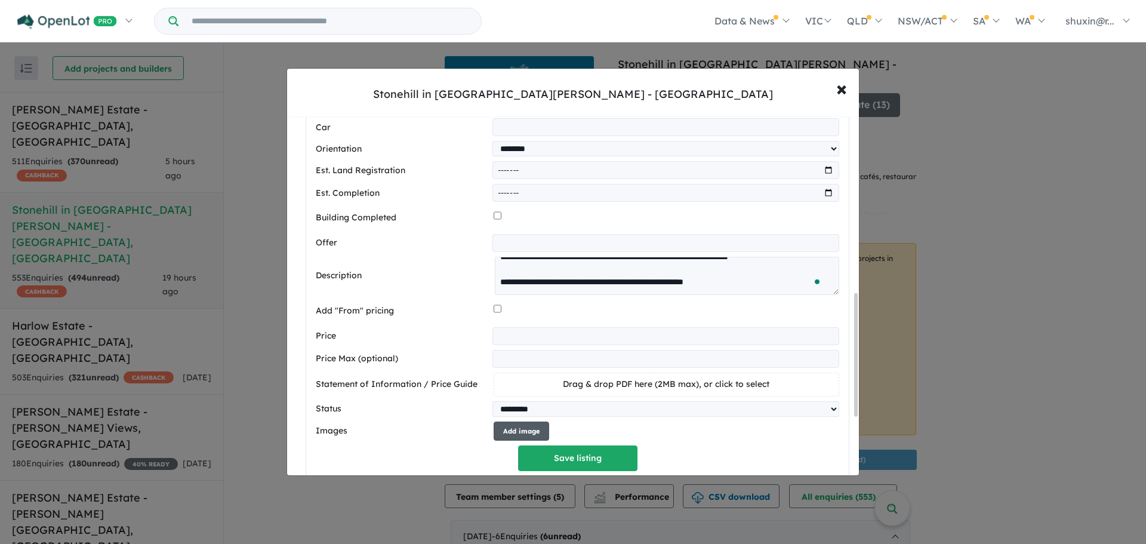
click at [497, 433] on button "Add image" at bounding box center [522, 432] width 56 height 20
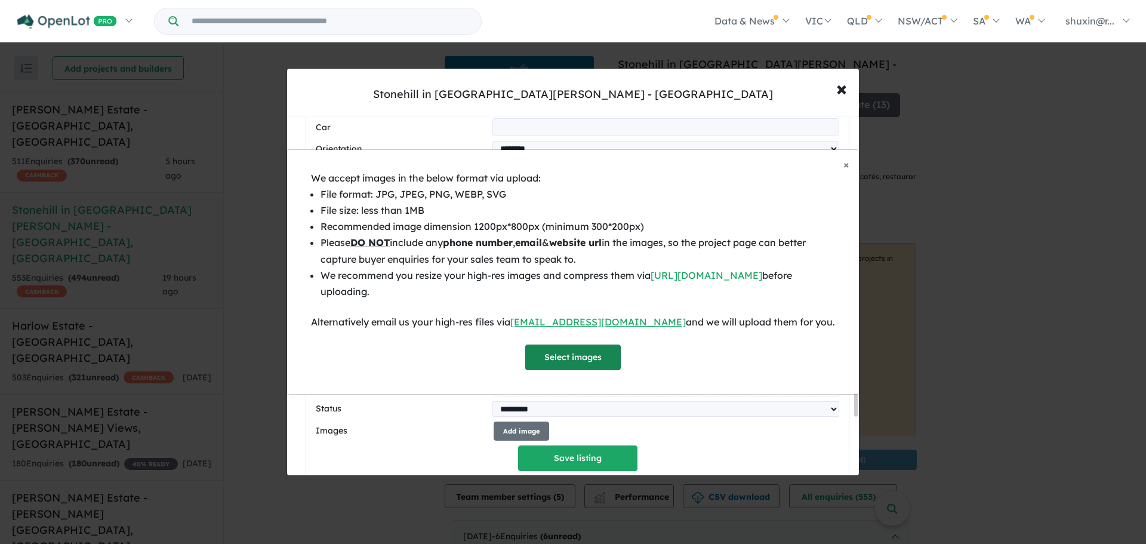
click at [550, 352] on button "Select images" at bounding box center [573, 357] width 96 height 26
click at [548, 352] on button "Select images" at bounding box center [573, 357] width 96 height 26
click at [842, 156] on button "× Close" at bounding box center [846, 165] width 25 height 30
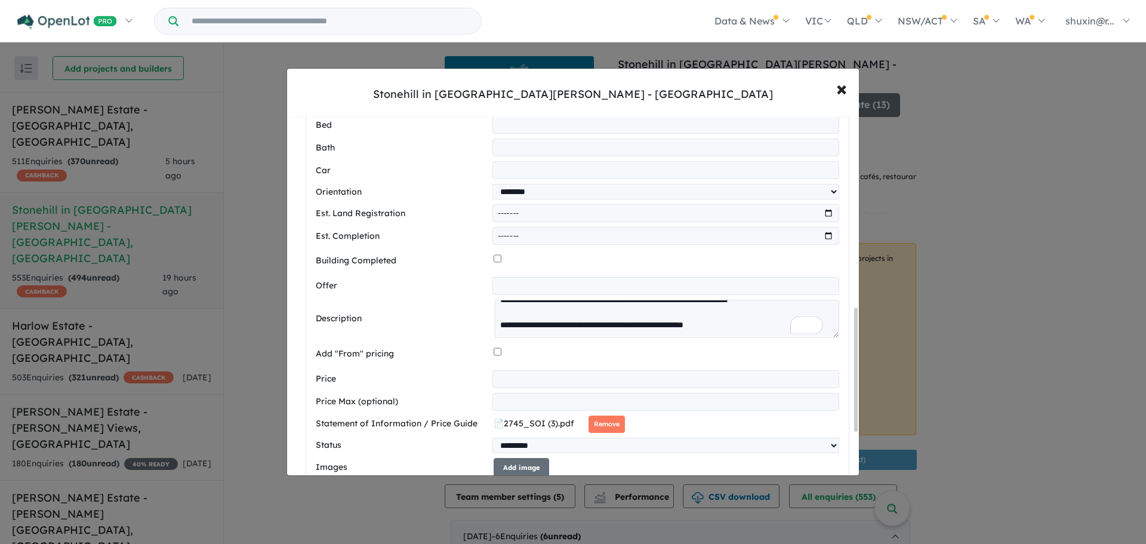
scroll to position [678, 0]
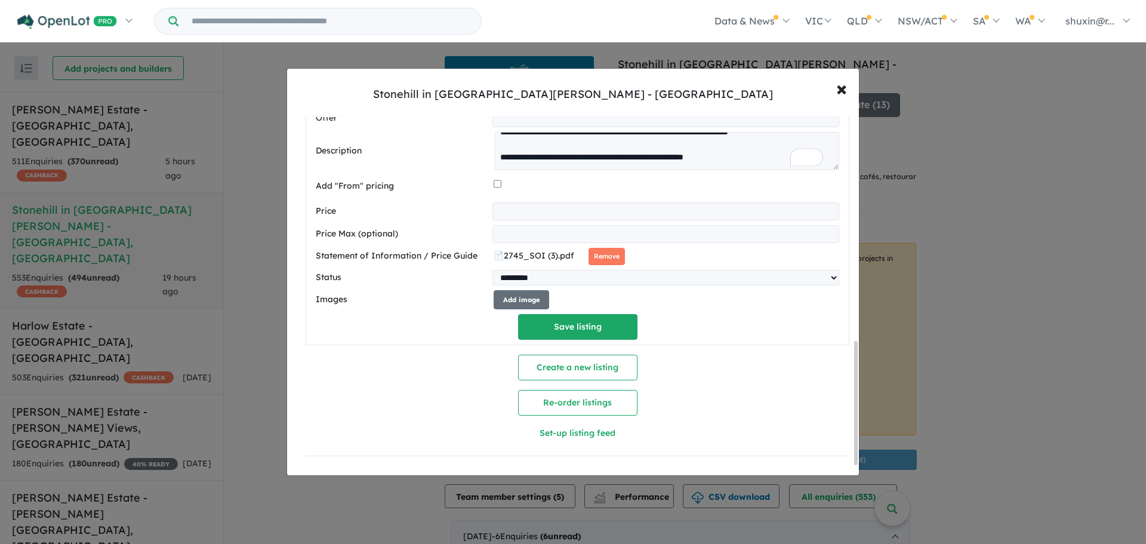
click at [502, 307] on div "**********" at bounding box center [578, 53] width 524 height 571
click at [507, 297] on button "Add image" at bounding box center [522, 300] width 56 height 20
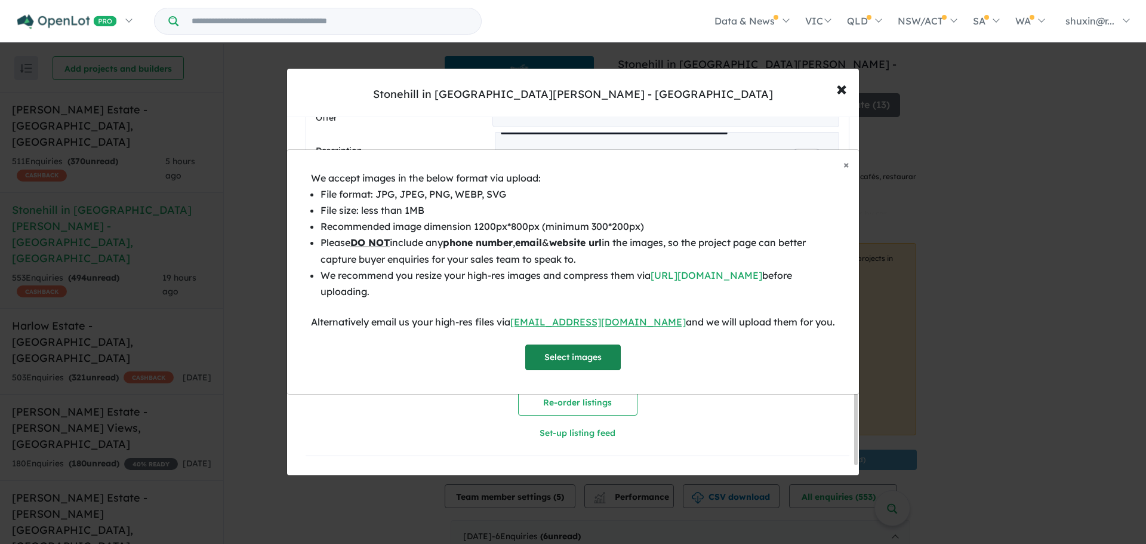
click at [553, 350] on button "Select images" at bounding box center [573, 357] width 96 height 26
click at [856, 162] on button "× Close" at bounding box center [846, 165] width 25 height 30
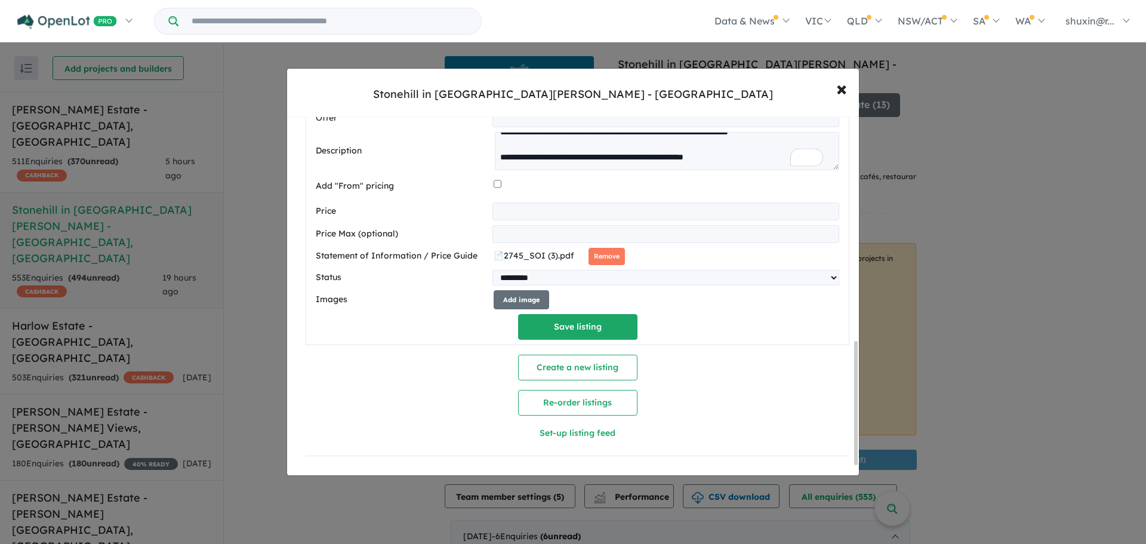
click at [488, 297] on div "Images Add image" at bounding box center [578, 300] width 524 height 20
click at [505, 293] on button "Add image" at bounding box center [522, 300] width 56 height 20
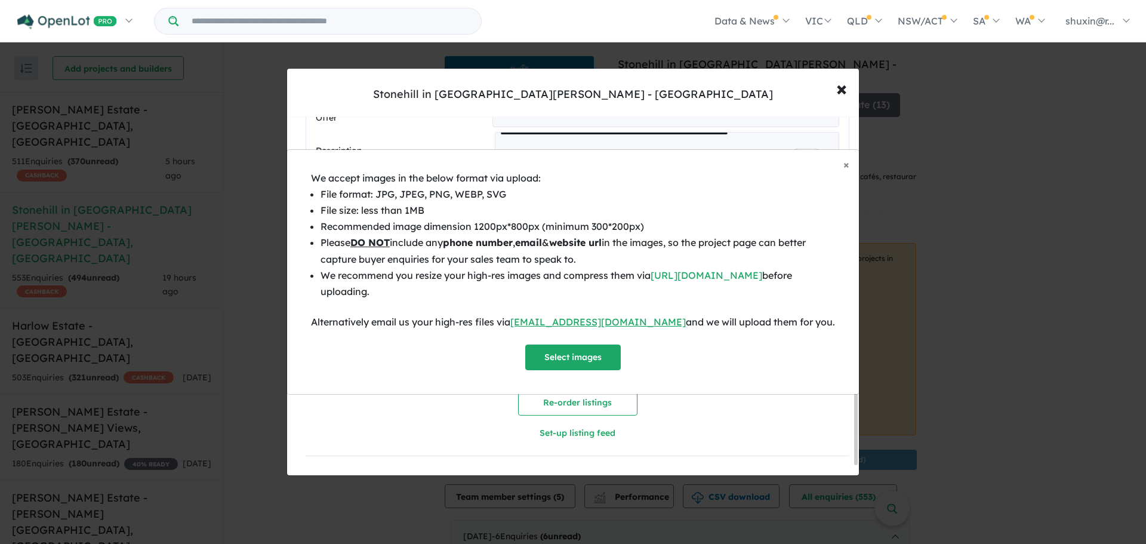
click at [554, 344] on div "We accept images in the below format via upload: File format: JPG, JPEG, PNG, W…" at bounding box center [573, 270] width 524 height 201
click at [552, 346] on button "Select images" at bounding box center [573, 357] width 96 height 26
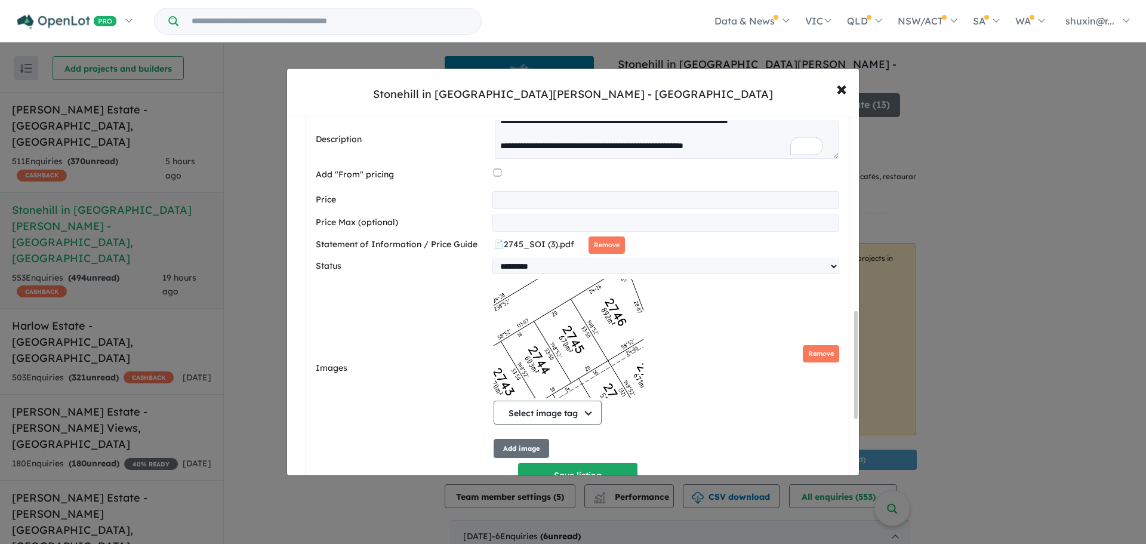
scroll to position [838, 0]
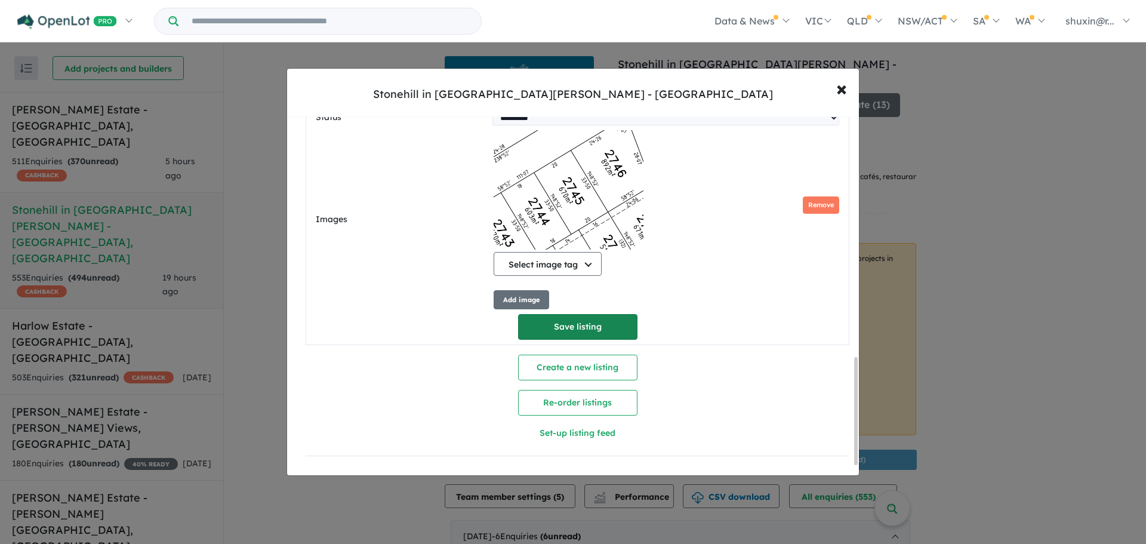
click at [560, 331] on button "Save listing" at bounding box center [577, 327] width 119 height 26
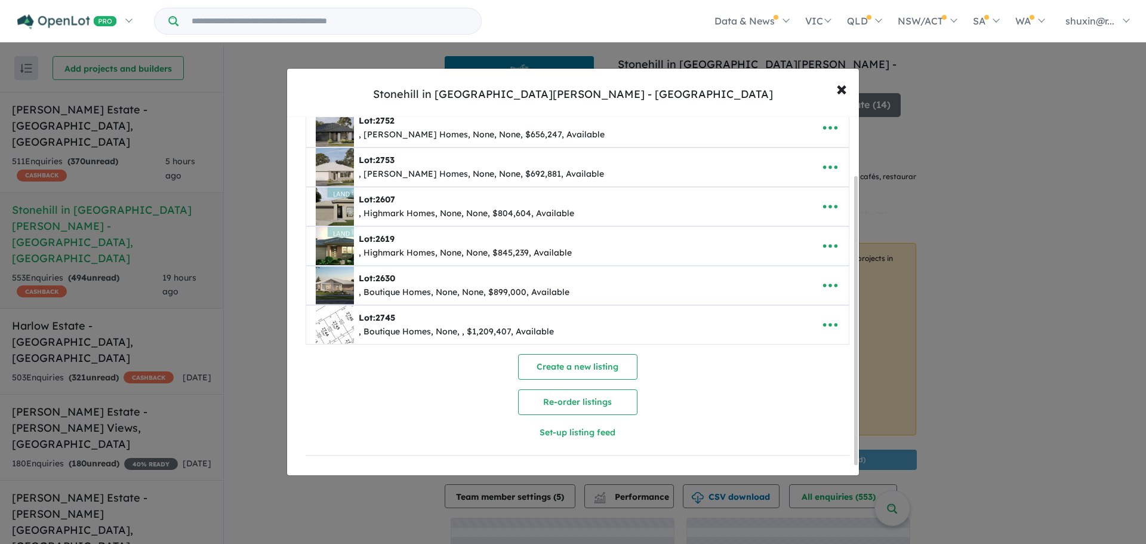
scroll to position [0, 0]
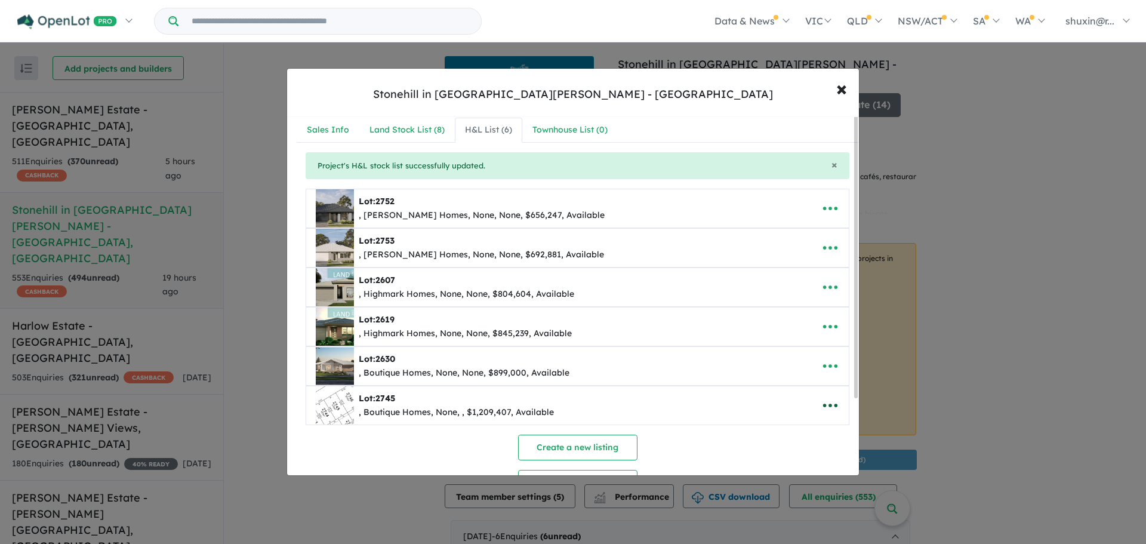
click at [812, 407] on button "button" at bounding box center [830, 405] width 37 height 27
click at [798, 318] on link "Edit" at bounding box center [804, 322] width 88 height 27
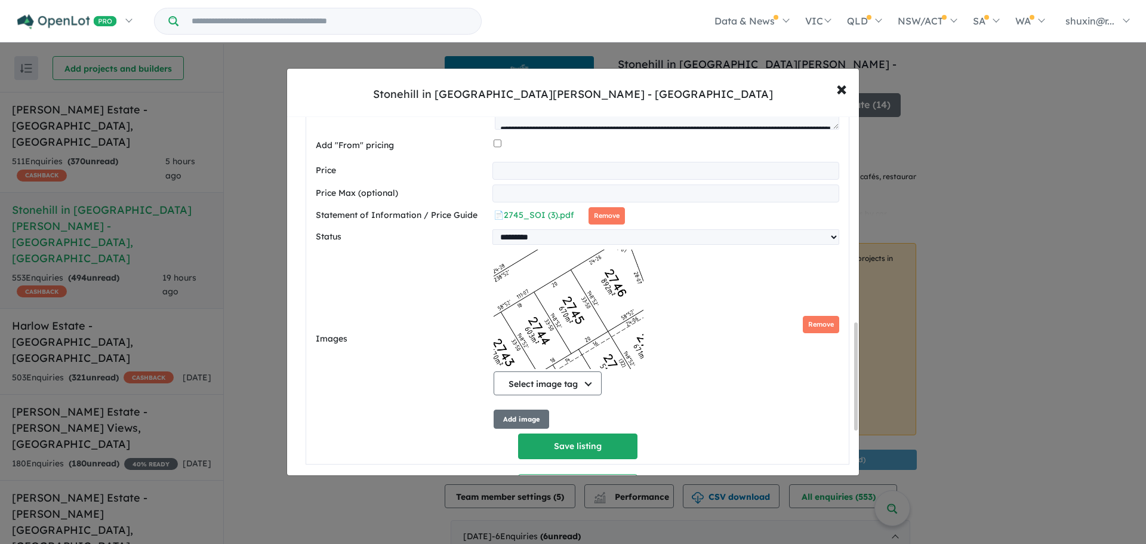
scroll to position [721, 0]
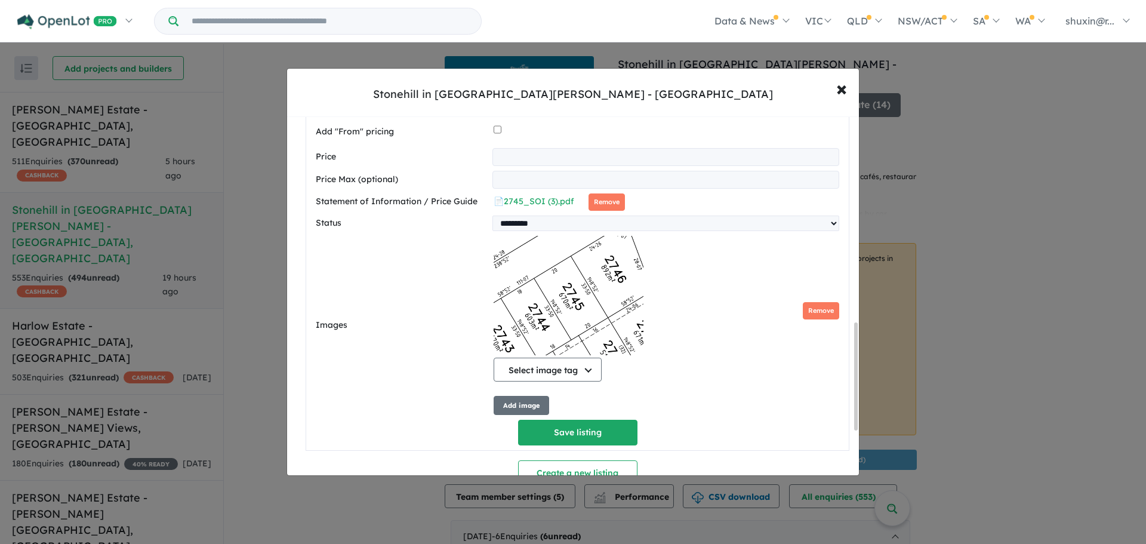
click at [829, 330] on div "Select image tag Select image tag Floorplan Aerial Location Map Masterplan Life…" at bounding box center [667, 311] width 346 height 150
click at [576, 285] on img at bounding box center [569, 295] width 150 height 119
click at [828, 316] on button "Remove" at bounding box center [821, 310] width 36 height 17
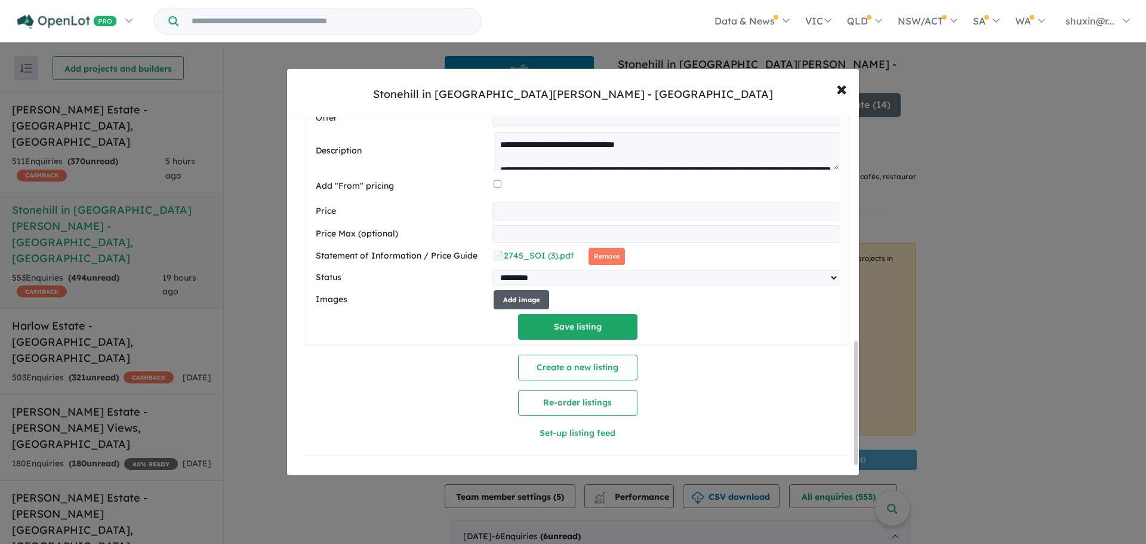
click at [521, 290] on button "Add image" at bounding box center [522, 300] width 56 height 20
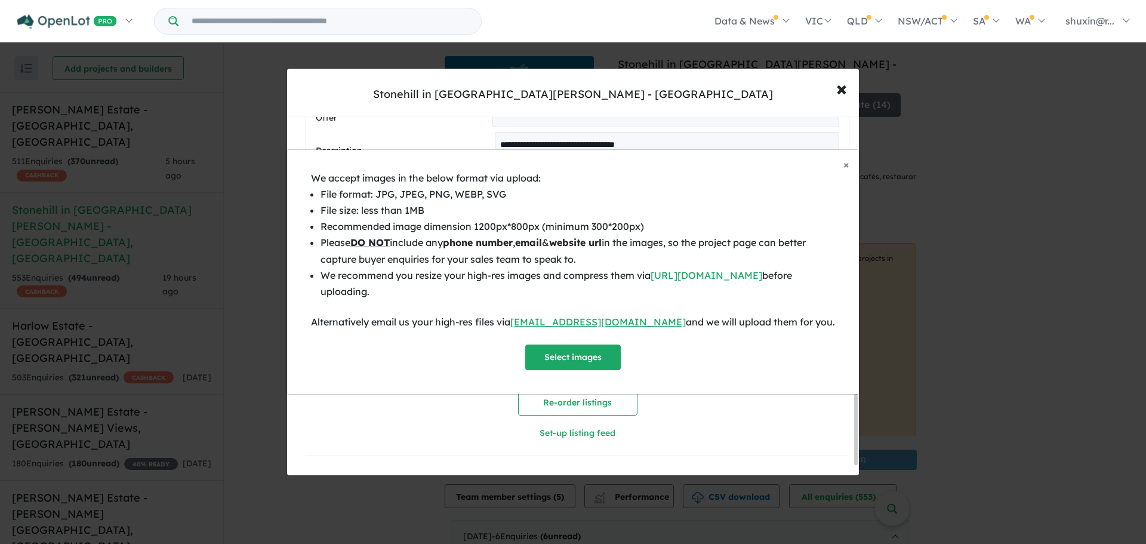
click at [549, 342] on div "We accept images in the below format via upload: File format: JPG, JPEG, PNG, W…" at bounding box center [573, 270] width 524 height 201
click at [556, 356] on button "Select images" at bounding box center [573, 357] width 96 height 26
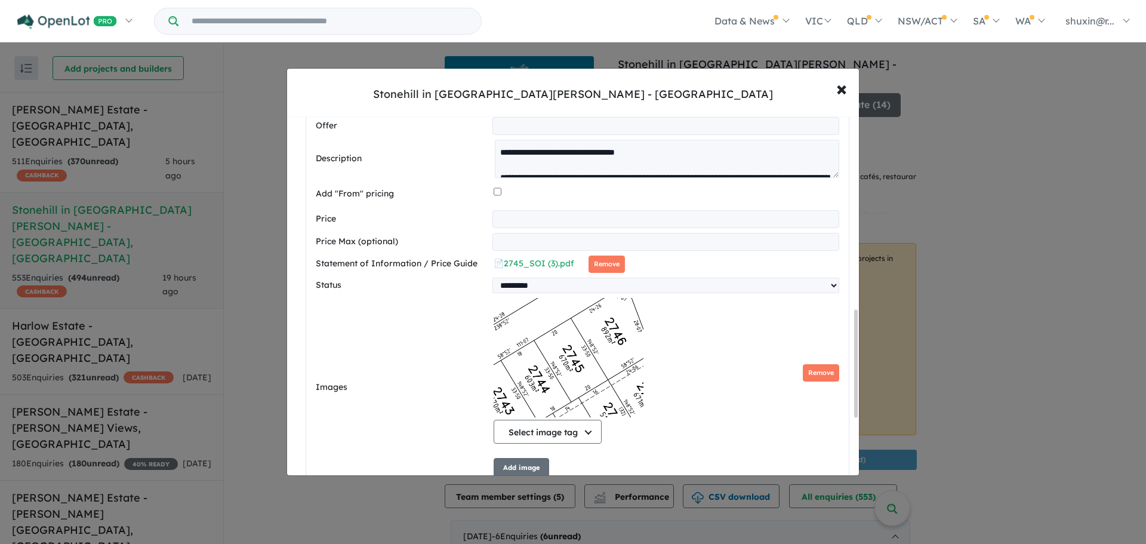
scroll to position [838, 0]
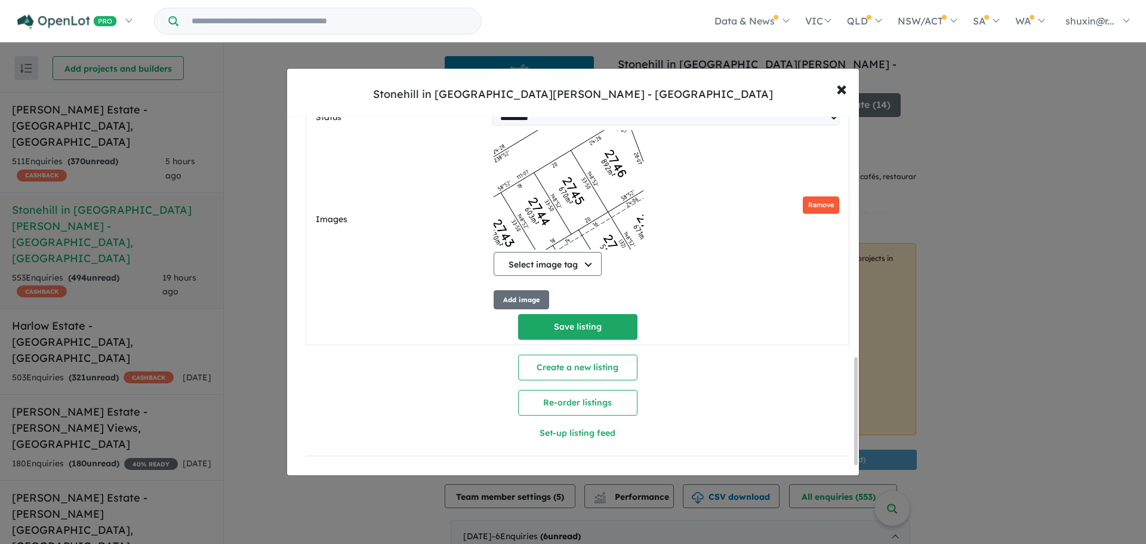
click at [829, 208] on button "Remove" at bounding box center [821, 204] width 36 height 17
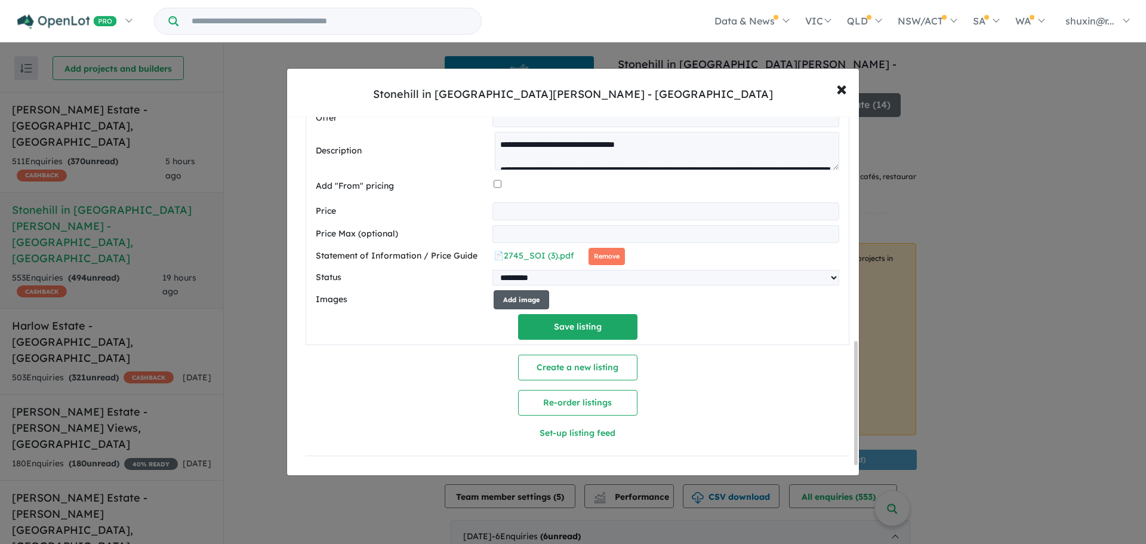
click at [512, 299] on button "Add image" at bounding box center [522, 300] width 56 height 20
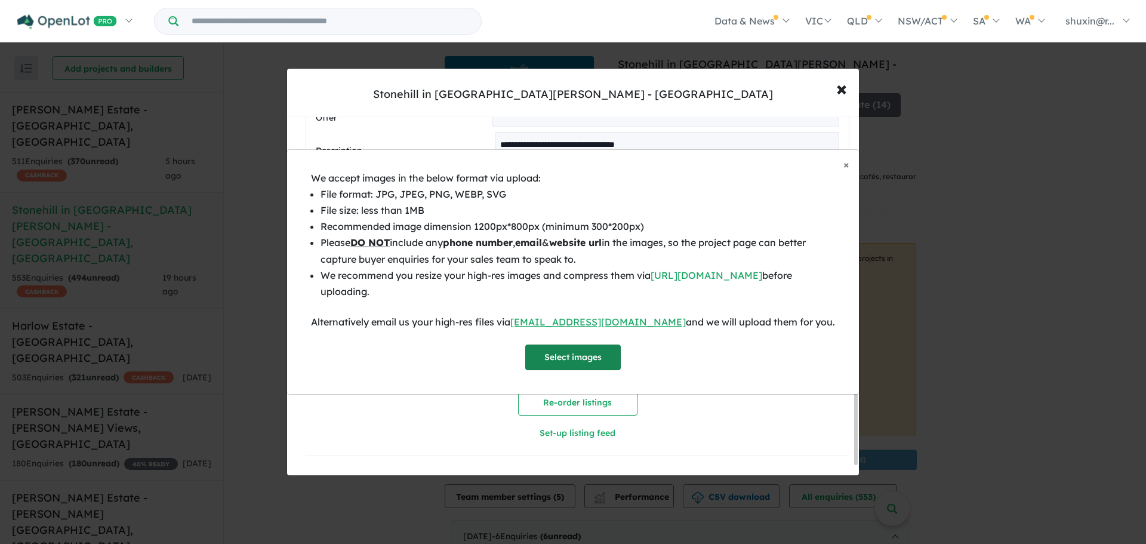
click at [591, 346] on button "Select images" at bounding box center [573, 357] width 96 height 26
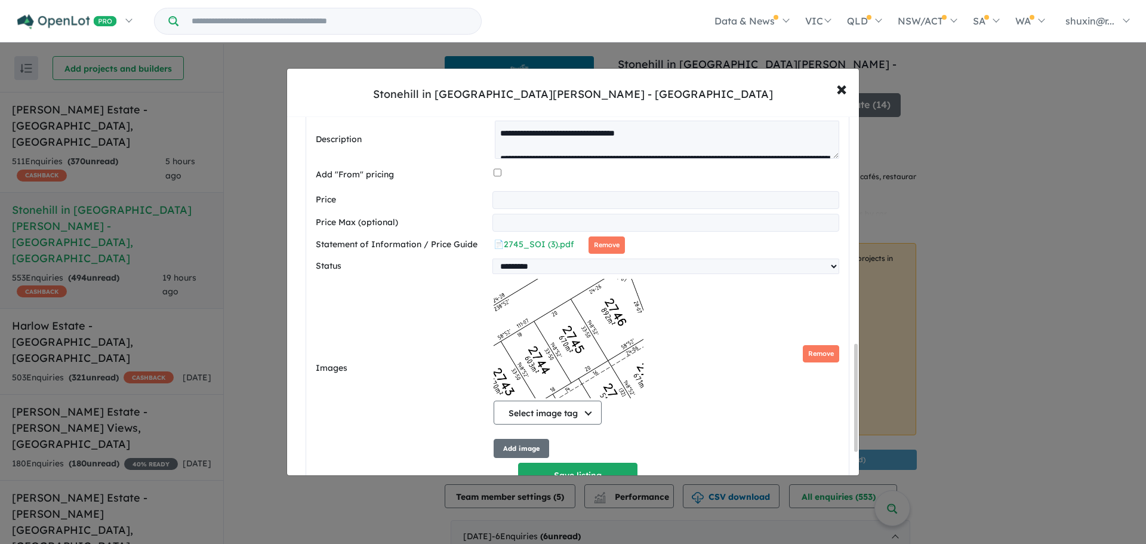
scroll to position [838, 0]
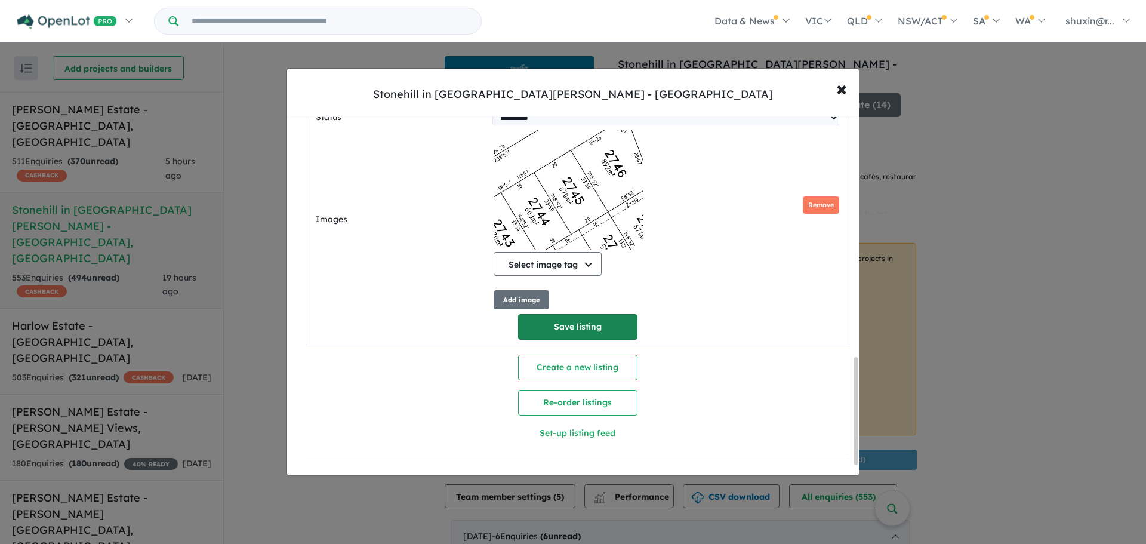
click at [602, 320] on button "Save listing" at bounding box center [577, 327] width 119 height 26
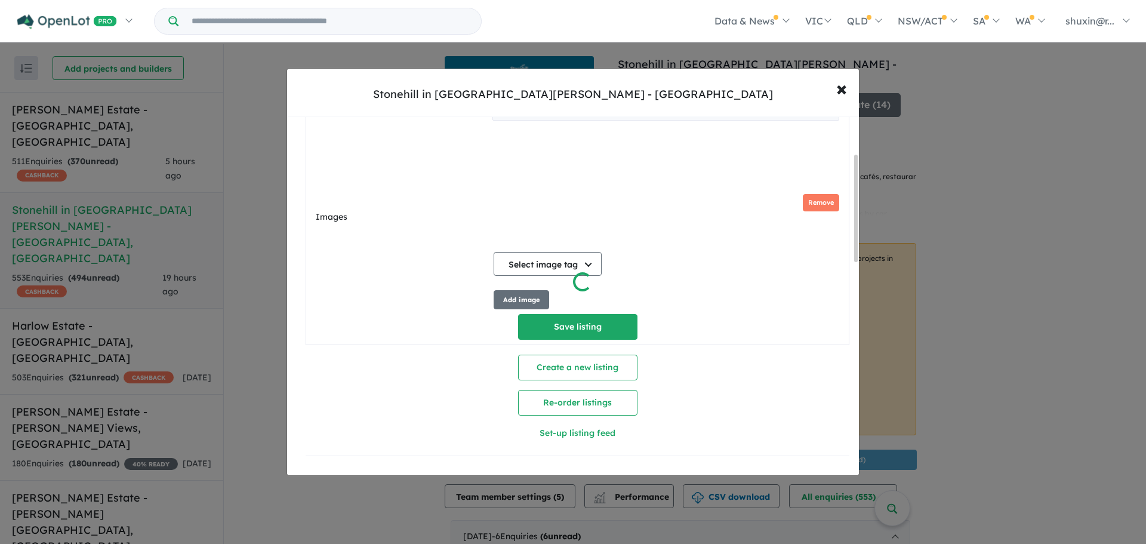
type input "**********"
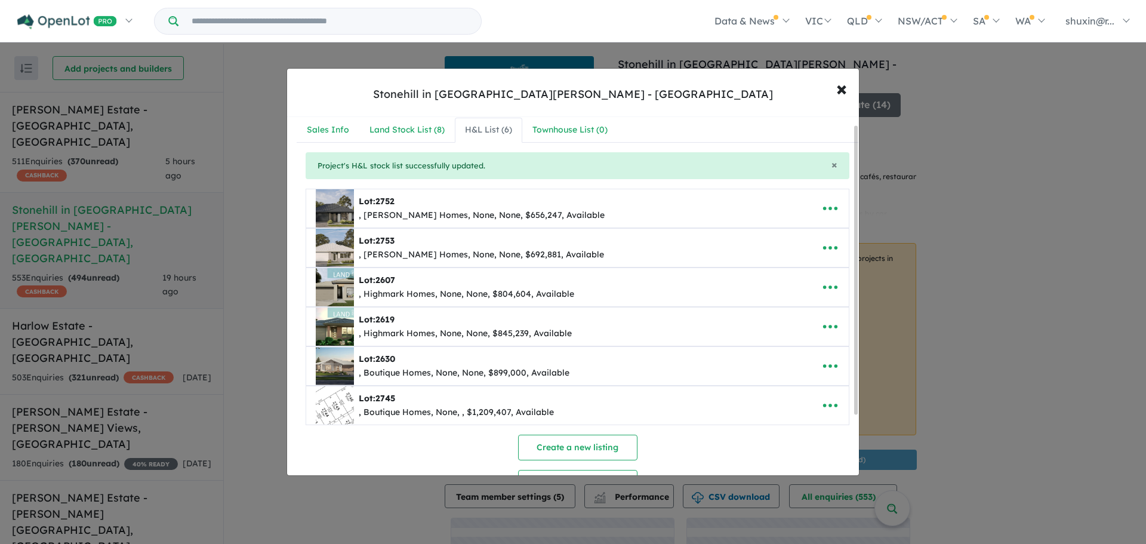
scroll to position [84, 0]
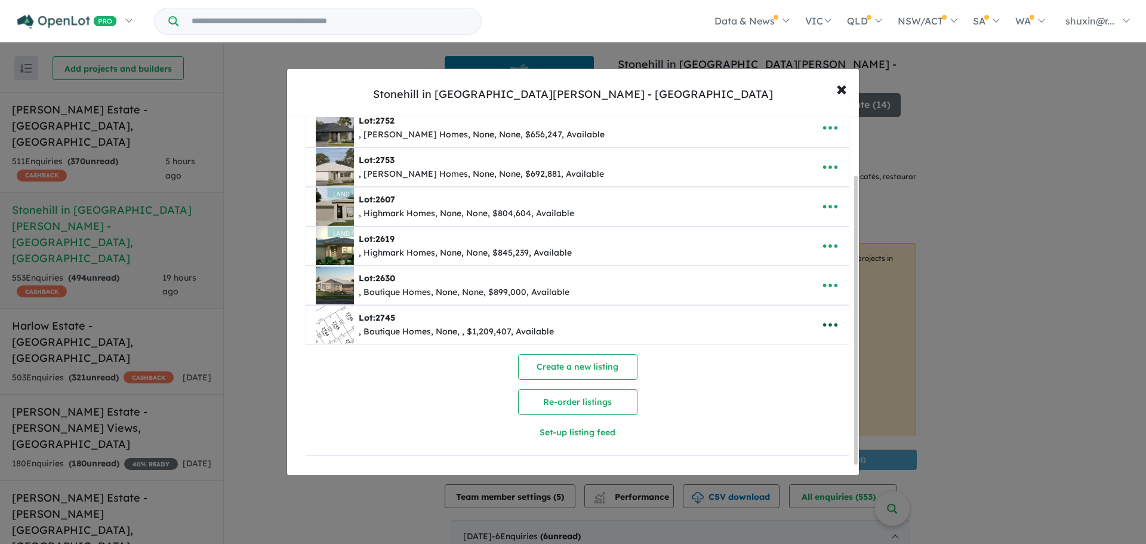
click at [835, 327] on button "button" at bounding box center [830, 324] width 37 height 27
click at [795, 340] on link "Edit" at bounding box center [804, 353] width 88 height 27
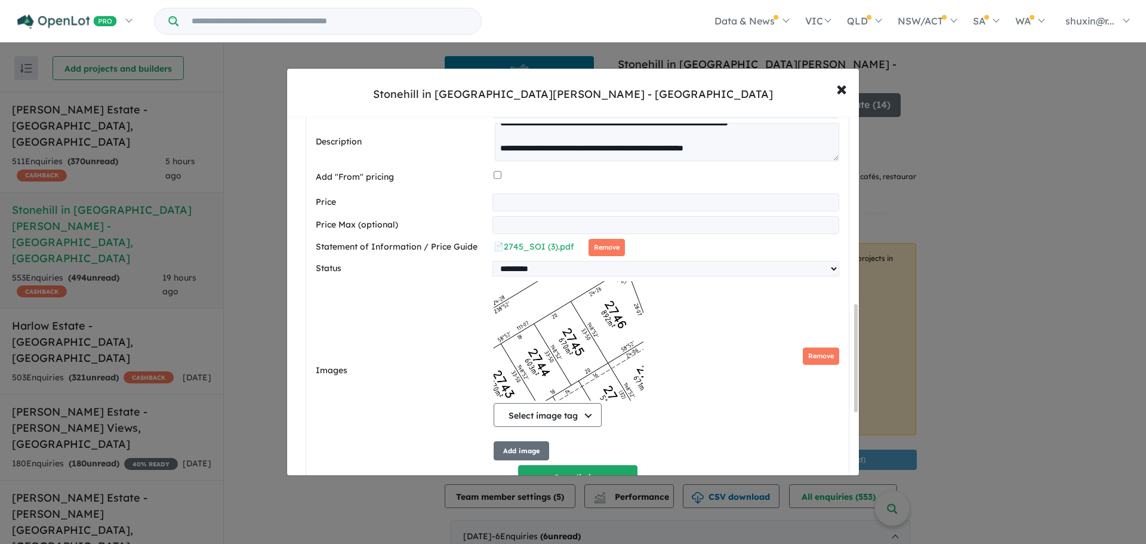
scroll to position [659, 0]
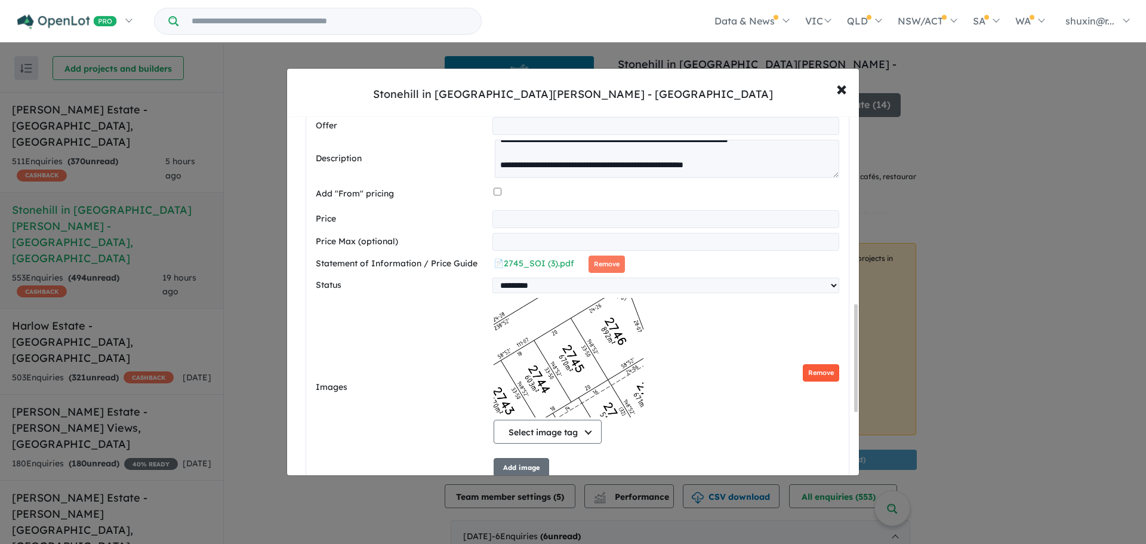
click at [811, 376] on button "Remove" at bounding box center [821, 372] width 36 height 17
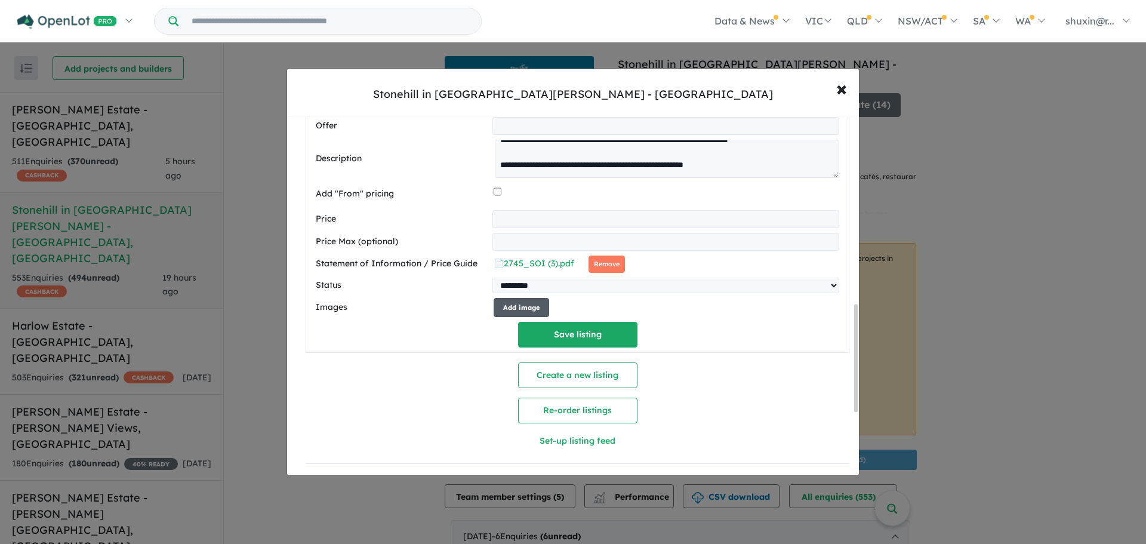
click at [536, 310] on button "Add image" at bounding box center [522, 308] width 56 height 20
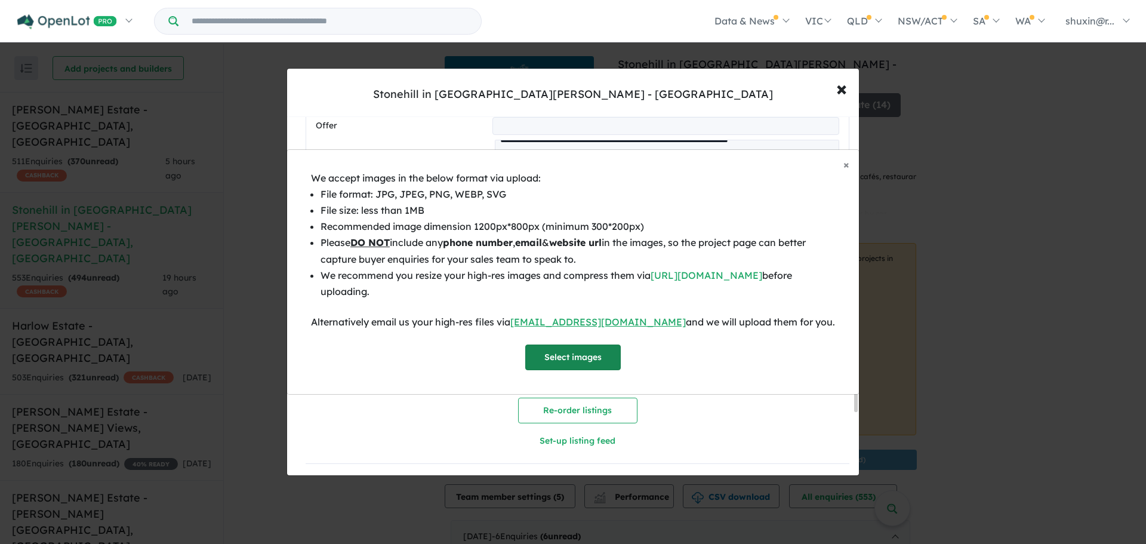
click at [560, 353] on button "Select images" at bounding box center [573, 357] width 96 height 26
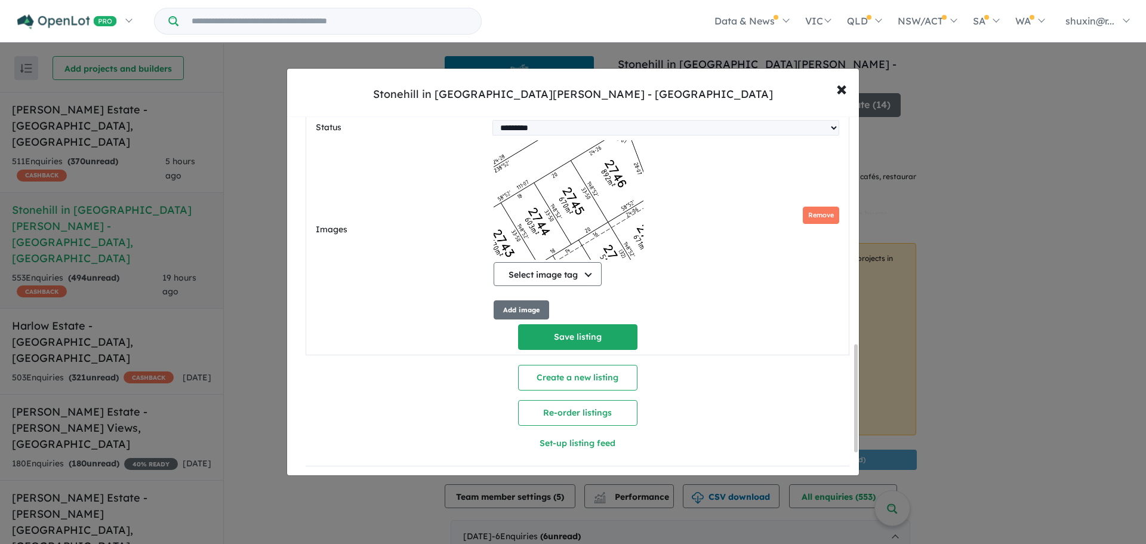
scroll to position [838, 0]
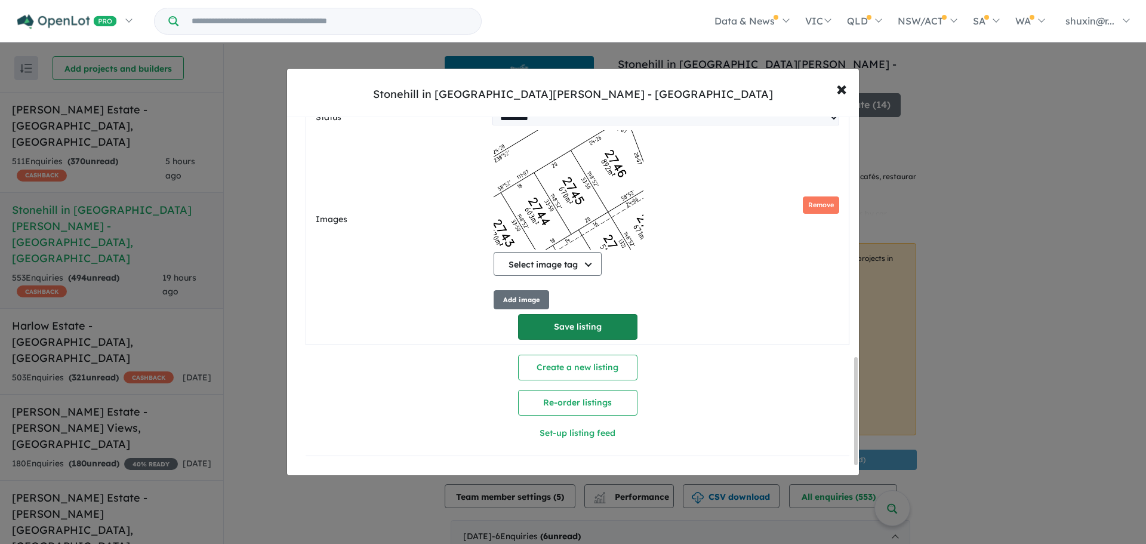
click at [613, 321] on button "Save listing" at bounding box center [577, 327] width 119 height 26
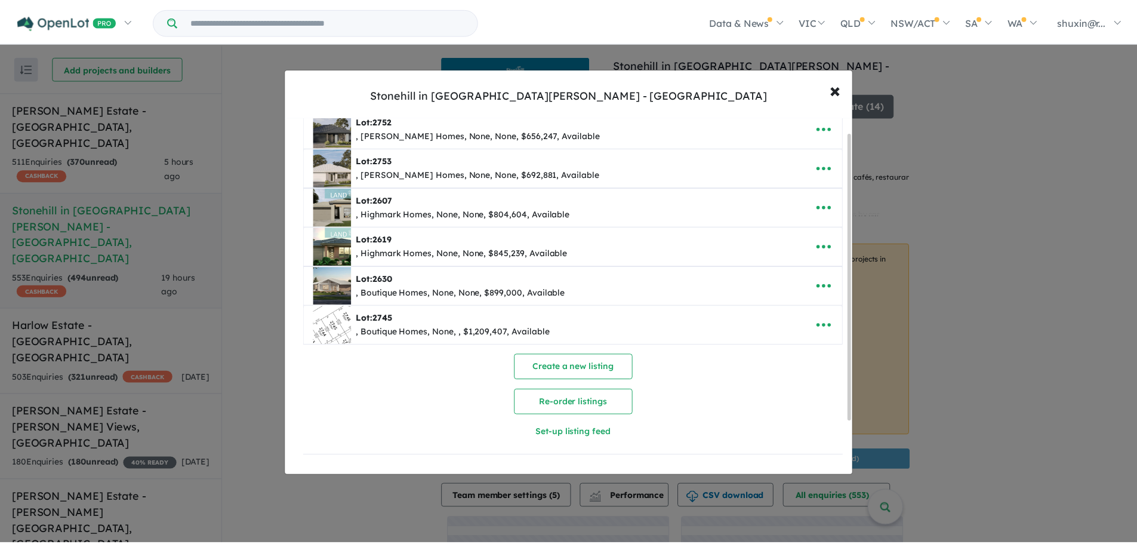
scroll to position [0, 0]
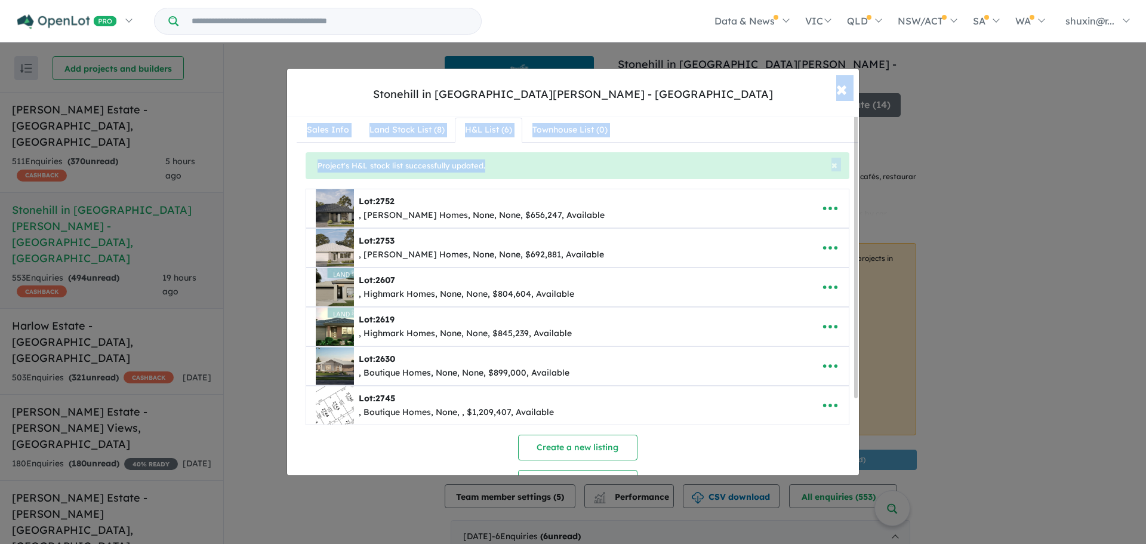
drag, startPoint x: 771, startPoint y: 94, endPoint x: 670, endPoint y: 177, distance: 129.8
click at [670, 177] on div "**********" at bounding box center [573, 272] width 573 height 408
drag, startPoint x: 699, startPoint y: 124, endPoint x: 716, endPoint y: 106, distance: 24.9
click at [699, 124] on nav "Sales Info Land Stock List ( 8 ) H&L List ( 6 ) Townhouse List ( 0 )" at bounding box center [578, 130] width 562 height 25
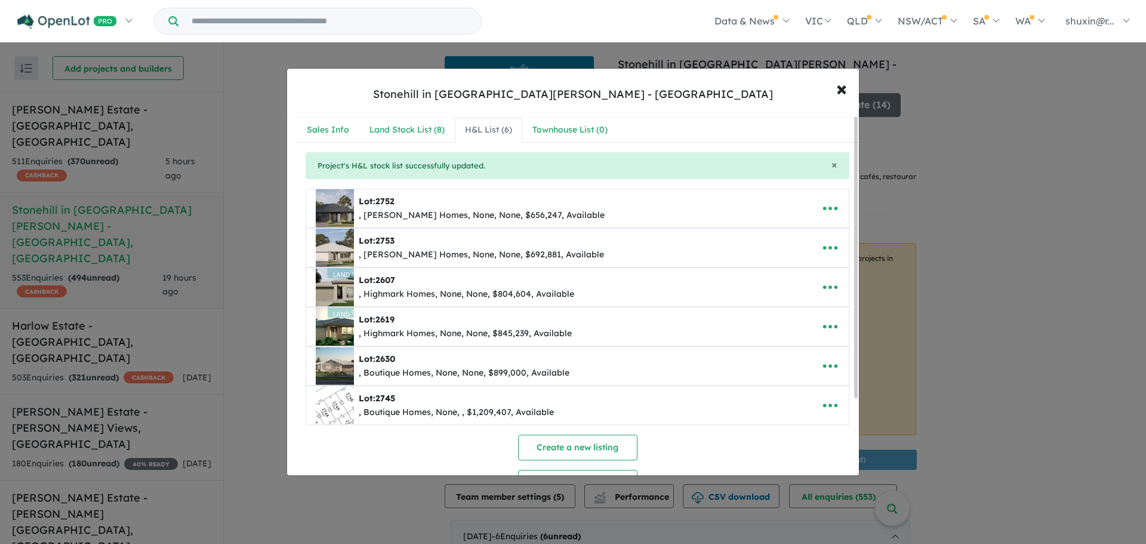
click at [750, 108] on div "Stonehill in [GEOGRAPHIC_DATA][PERSON_NAME] - [GEOGRAPHIC_DATA] × Close" at bounding box center [573, 93] width 572 height 48
drag, startPoint x: 754, startPoint y: 84, endPoint x: 739, endPoint y: 106, distance: 26.7
click at [739, 106] on div "Stonehill in [GEOGRAPHIC_DATA][PERSON_NAME] - [GEOGRAPHIC_DATA] × Close" at bounding box center [573, 93] width 572 height 48
click at [852, 79] on button "× Close" at bounding box center [842, 88] width 35 height 32
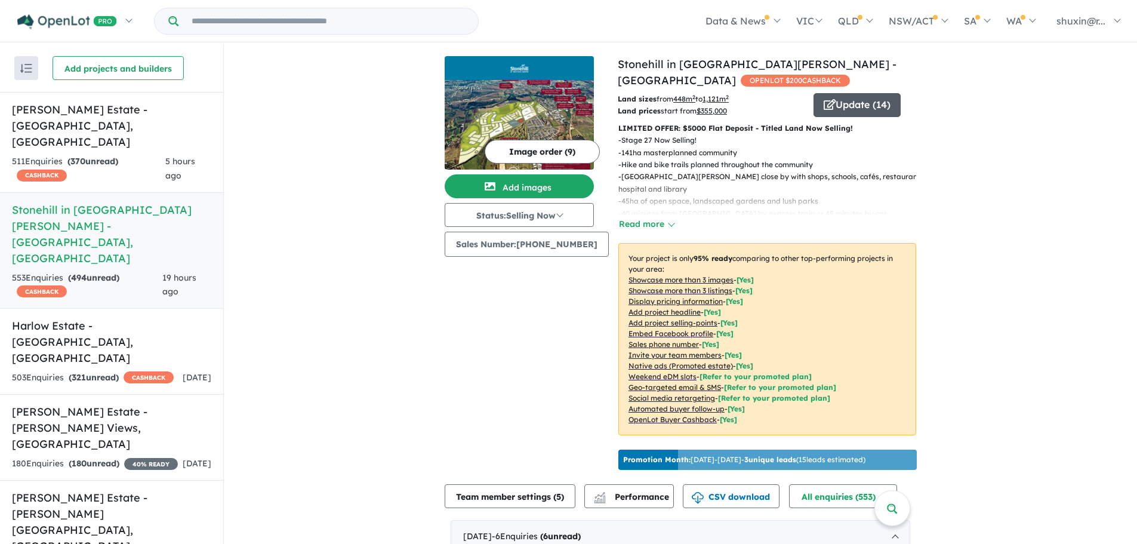
click at [865, 115] on button "Update ( 14 )" at bounding box center [857, 105] width 87 height 24
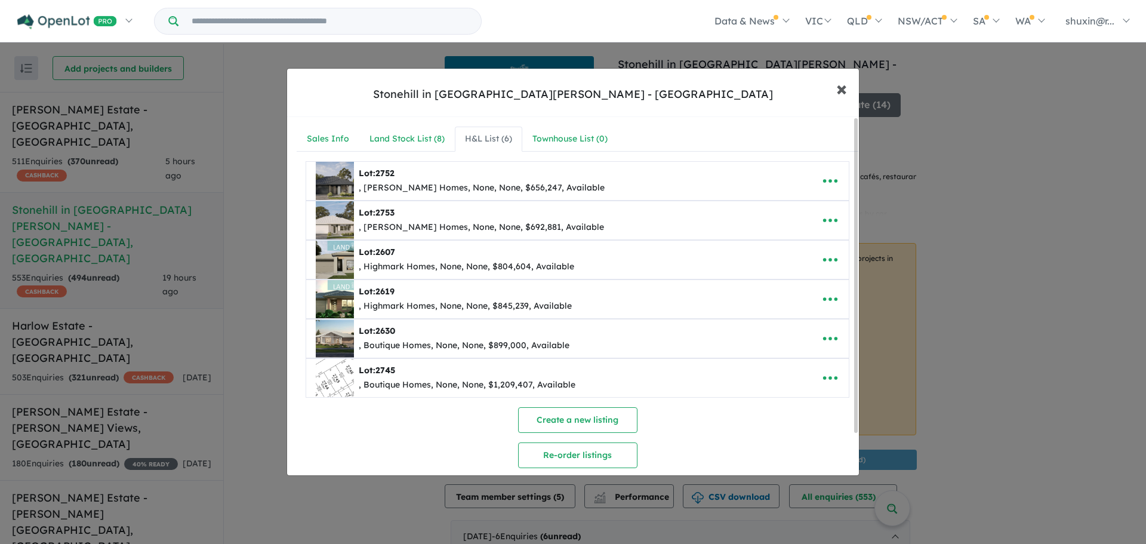
click at [842, 87] on span "×" at bounding box center [841, 88] width 11 height 26
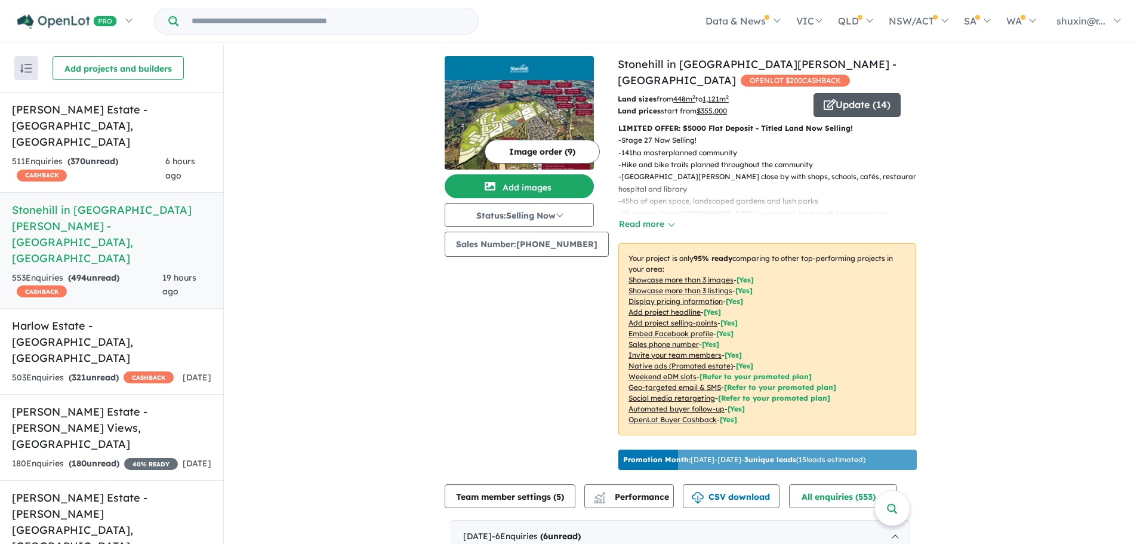
click at [889, 101] on button "Update ( 14 )" at bounding box center [857, 105] width 87 height 24
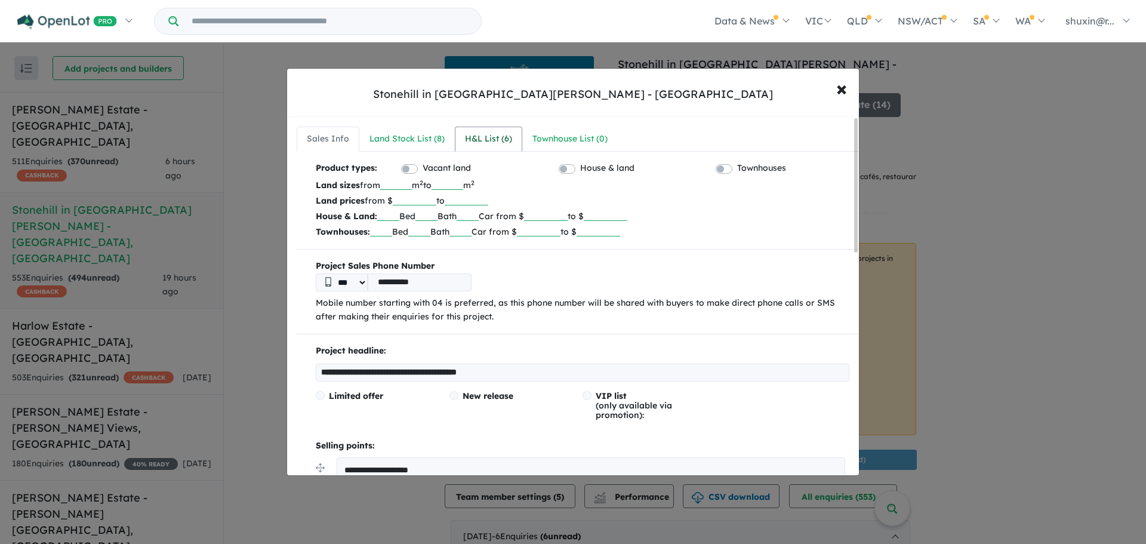
click at [481, 147] on link "H&L List ( 6 )" at bounding box center [488, 139] width 67 height 25
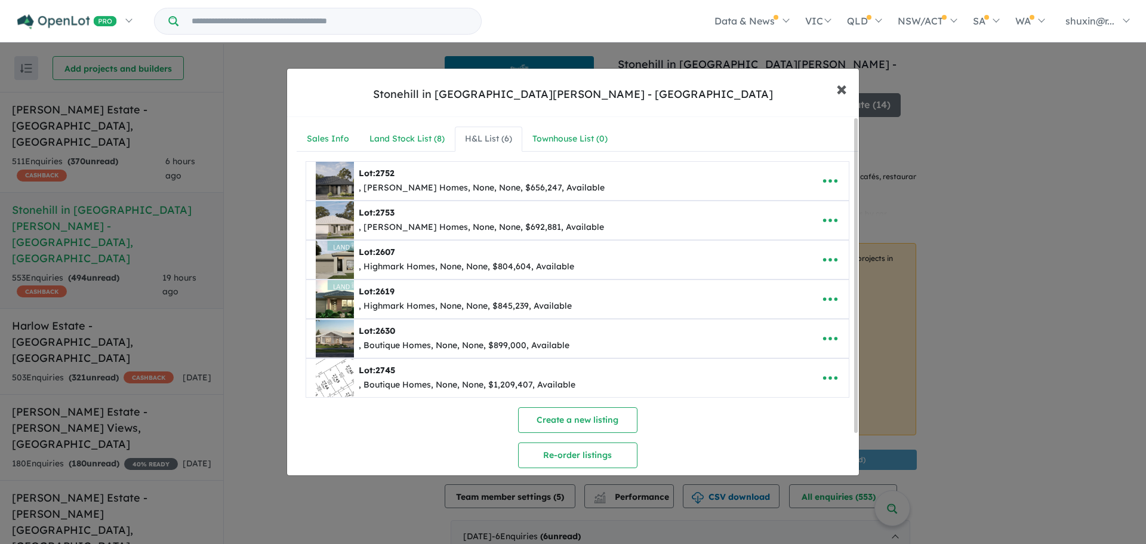
click at [854, 96] on button "× Close" at bounding box center [842, 88] width 35 height 32
